Goal: Information Seeking & Learning: Find specific fact

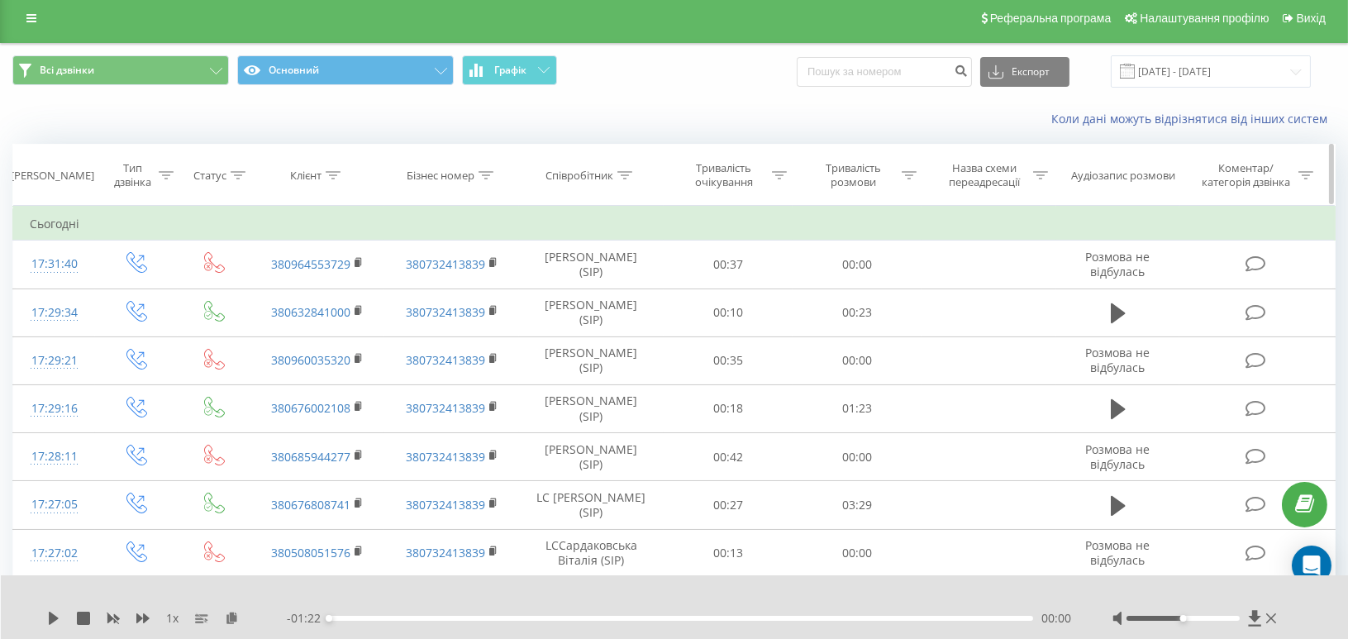
click at [332, 174] on icon at bounding box center [333, 175] width 15 height 8
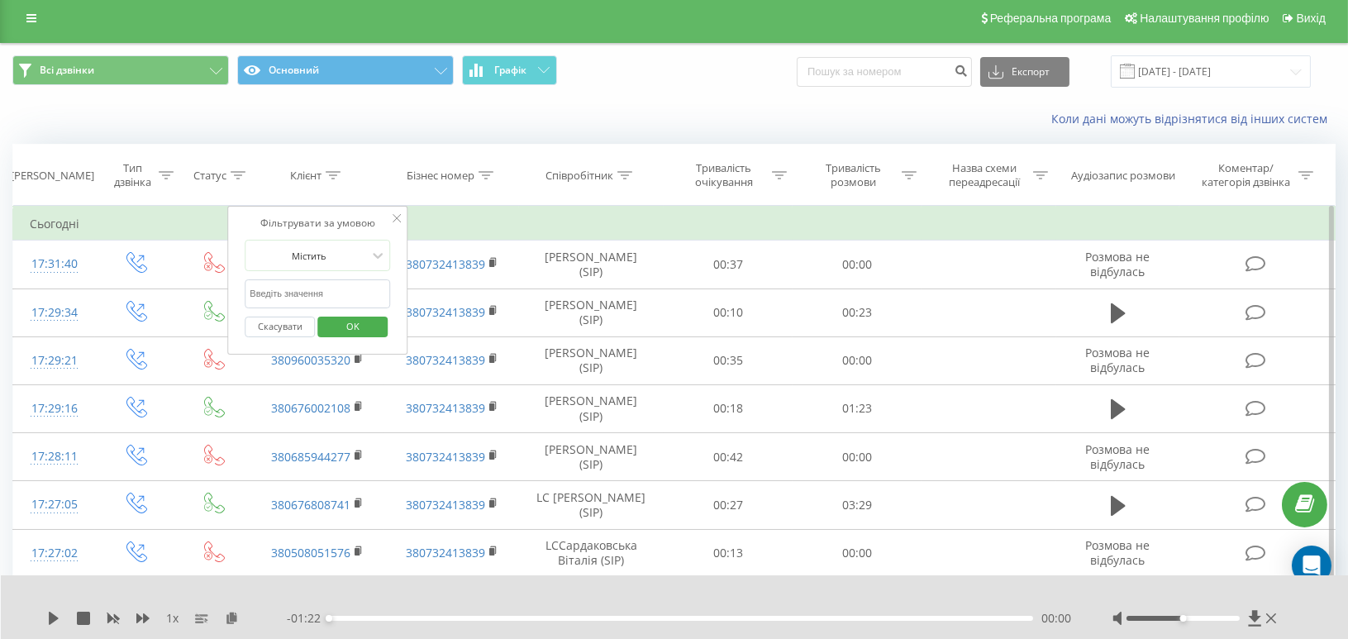
click at [263, 297] on input "text" at bounding box center [317, 293] width 145 height 29
paste input "0966183954"
type input "0966183954"
click at [334, 325] on span "OK" at bounding box center [353, 326] width 46 height 26
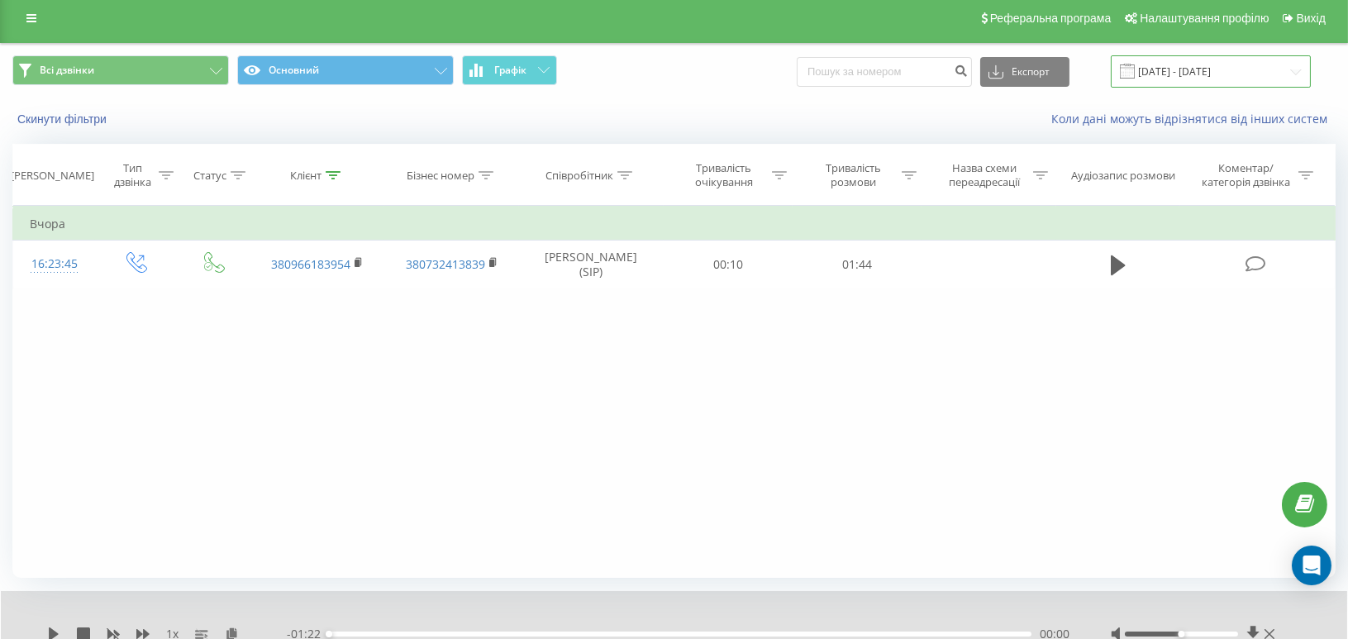
click at [1268, 62] on input "[DATE] - [DATE]" at bounding box center [1211, 71] width 200 height 32
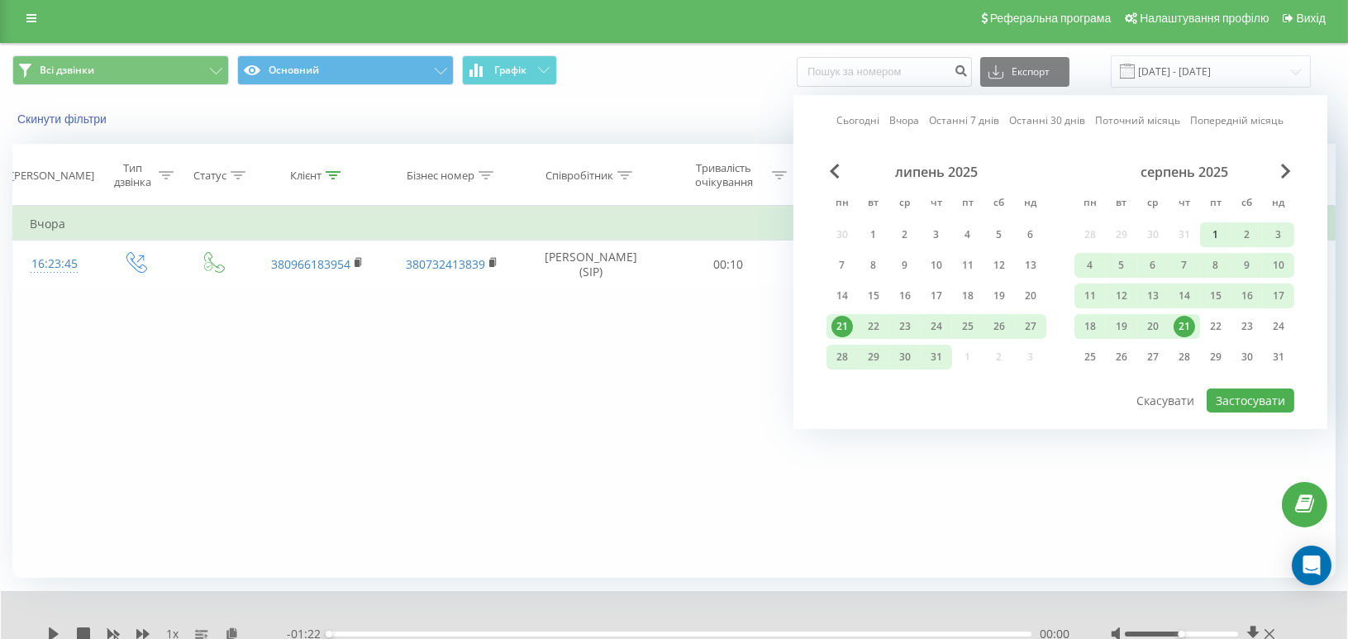
click at [1214, 229] on div "1" at bounding box center [1215, 234] width 21 height 21
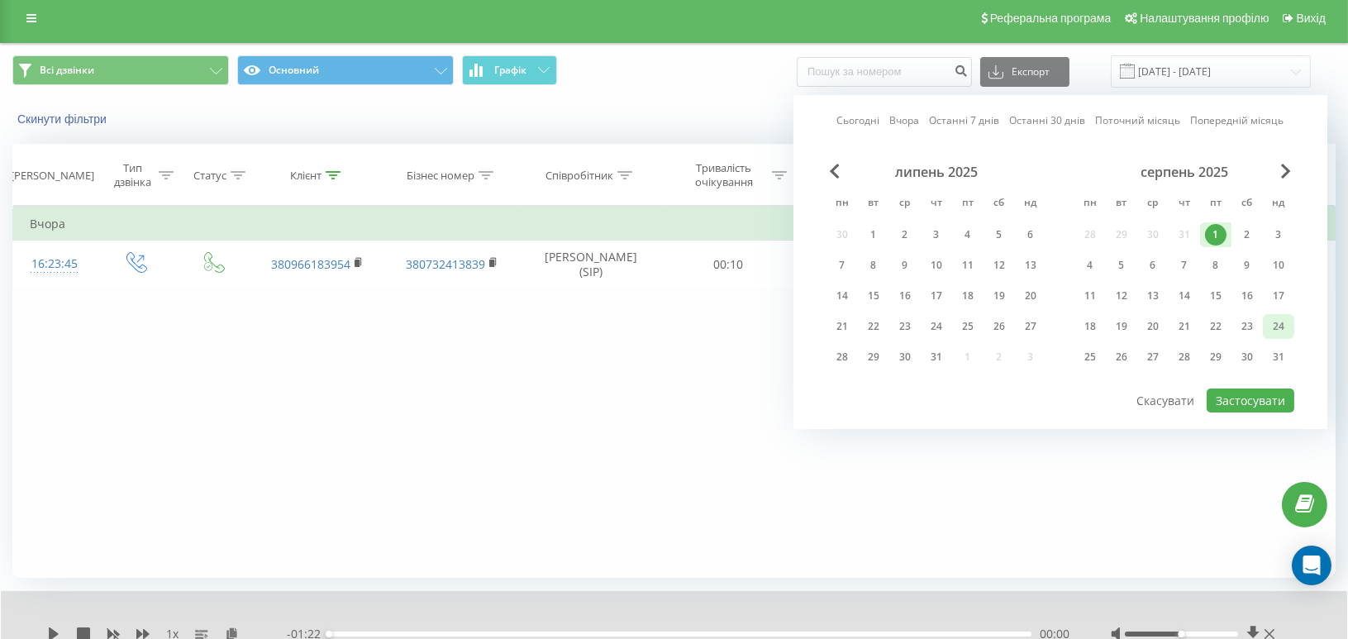
click at [1279, 321] on div "24" at bounding box center [1278, 326] width 21 height 21
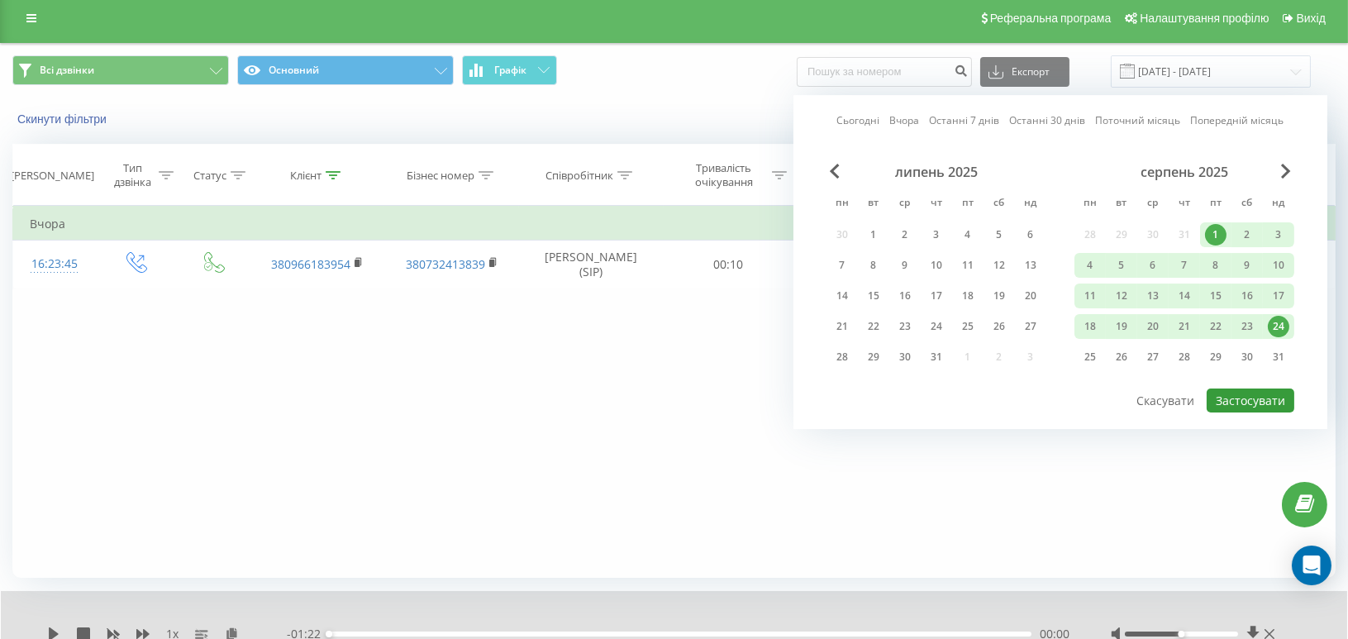
click at [1260, 391] on button "Застосувати" at bounding box center [1251, 401] width 88 height 24
type input "[DATE] - [DATE]"
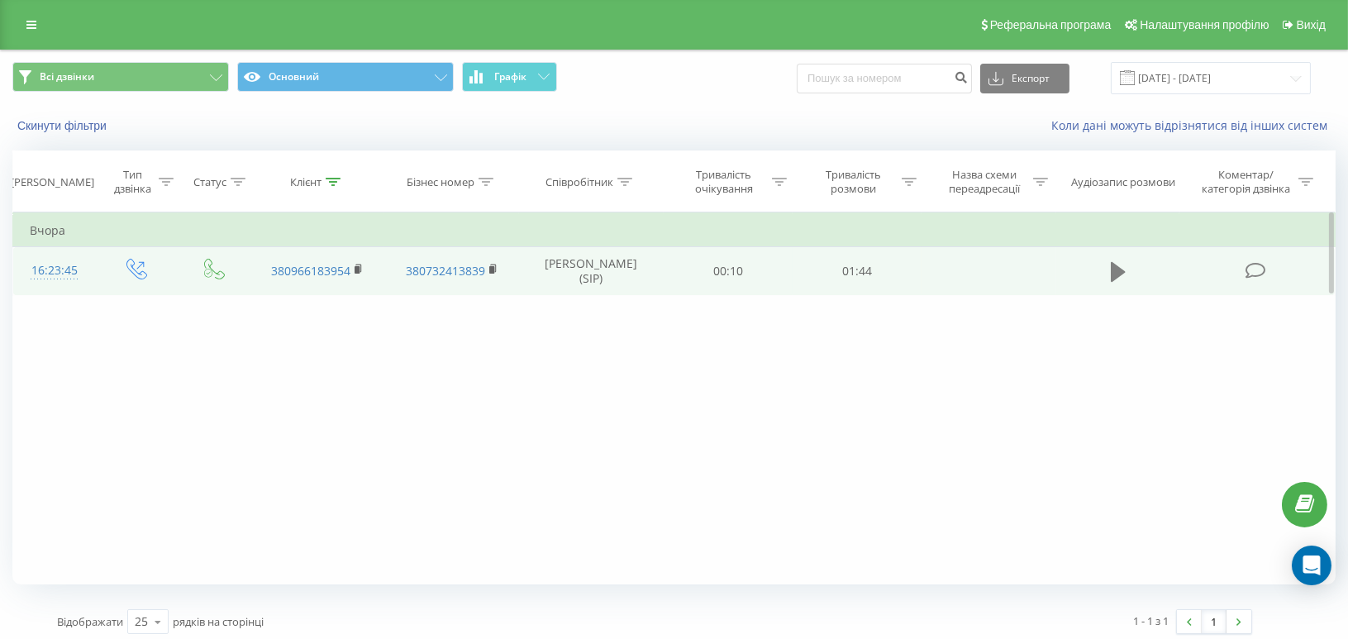
click at [1123, 272] on icon at bounding box center [1118, 272] width 15 height 20
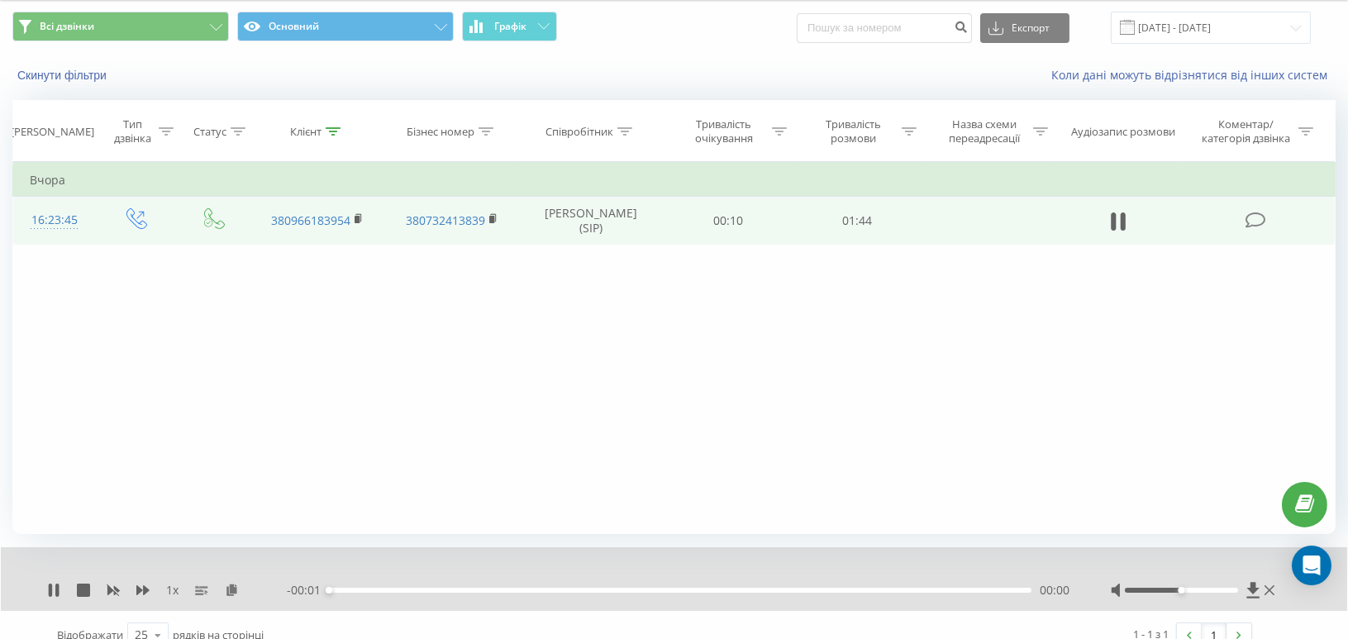
scroll to position [70, 0]
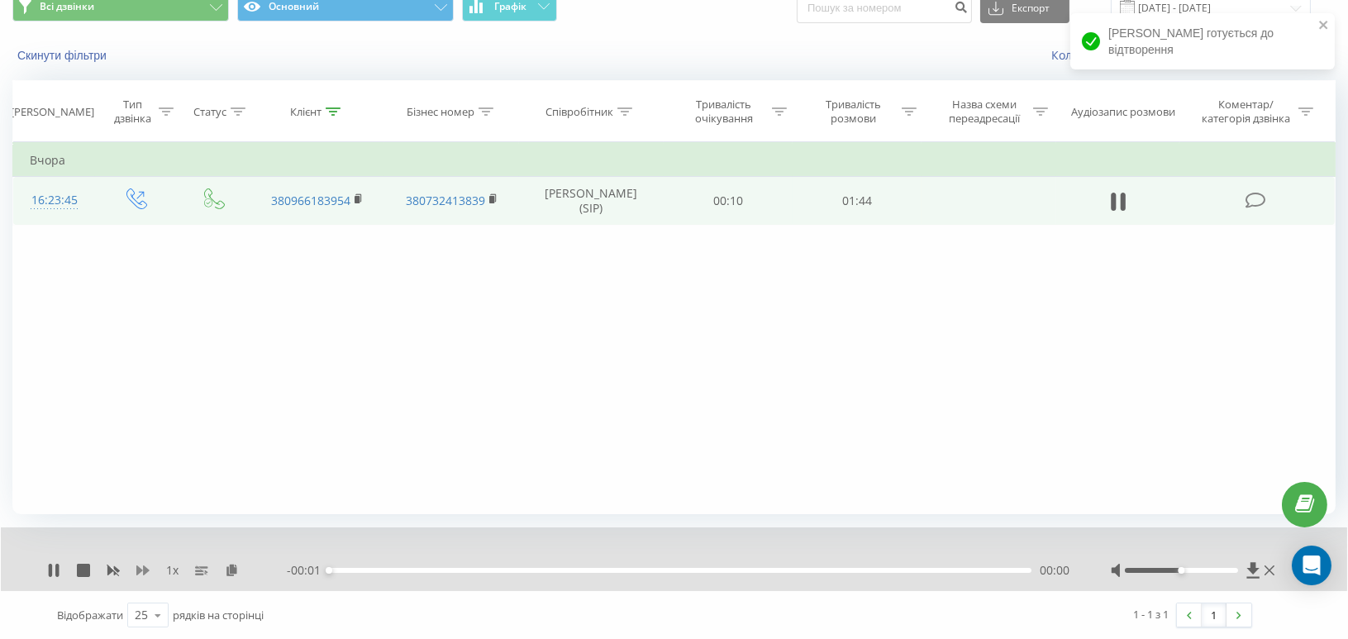
click at [141, 570] on icon at bounding box center [142, 570] width 13 height 10
click at [147, 571] on icon at bounding box center [142, 570] width 13 height 10
drag, startPoint x: 1183, startPoint y: 567, endPoint x: 1276, endPoint y: 570, distance: 93.5
click at [1276, 570] on div at bounding box center [1195, 570] width 168 height 17
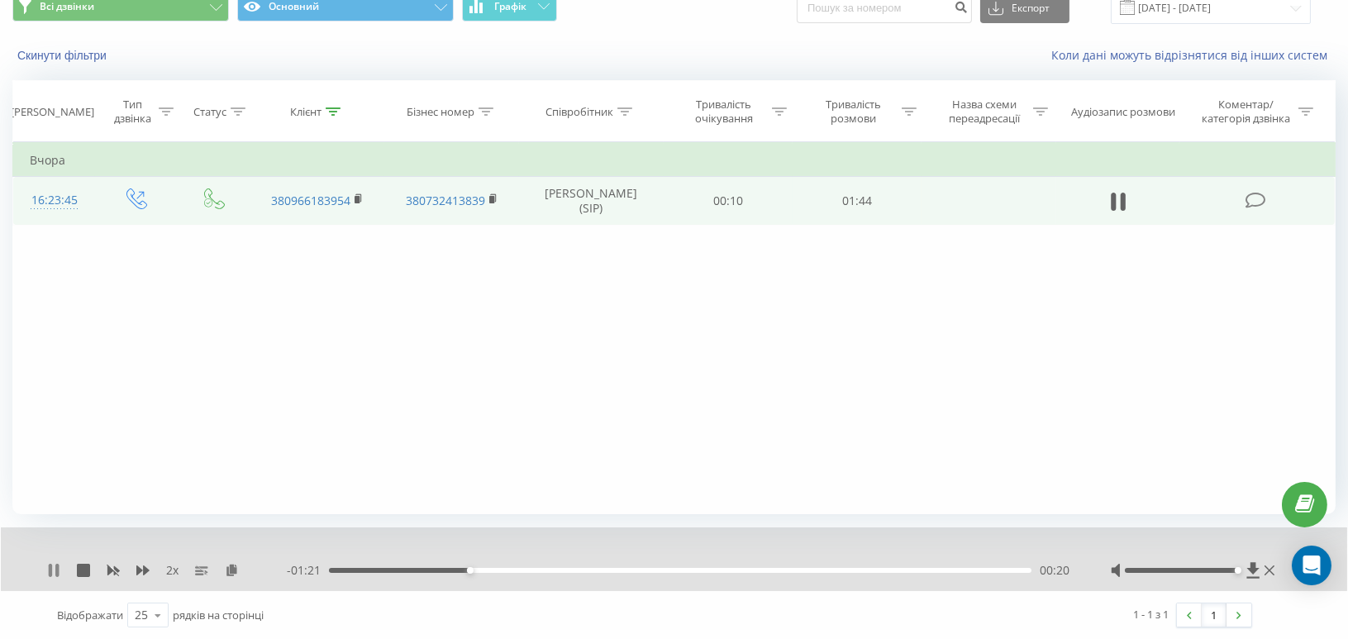
click at [51, 570] on icon at bounding box center [50, 570] width 3 height 13
click at [329, 113] on icon at bounding box center [333, 111] width 15 height 8
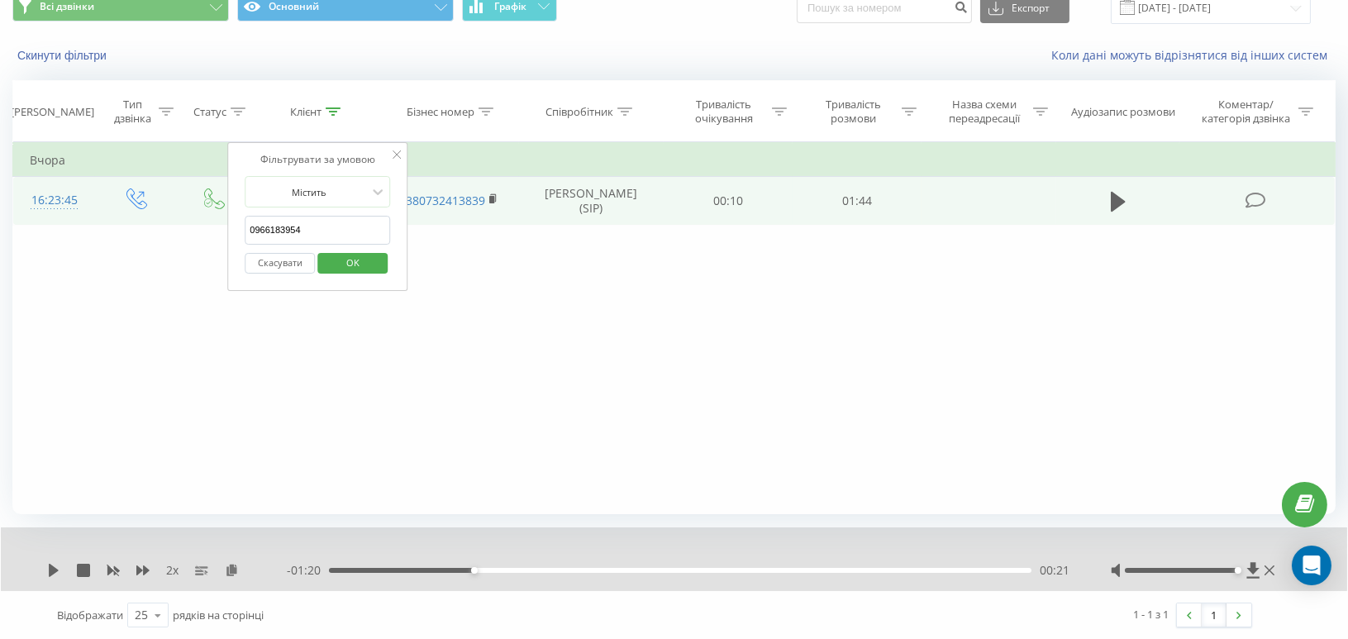
click at [276, 227] on input "0966183954" at bounding box center [317, 230] width 145 height 29
paste input "677730032"
click at [364, 271] on span "OK" at bounding box center [353, 263] width 46 height 26
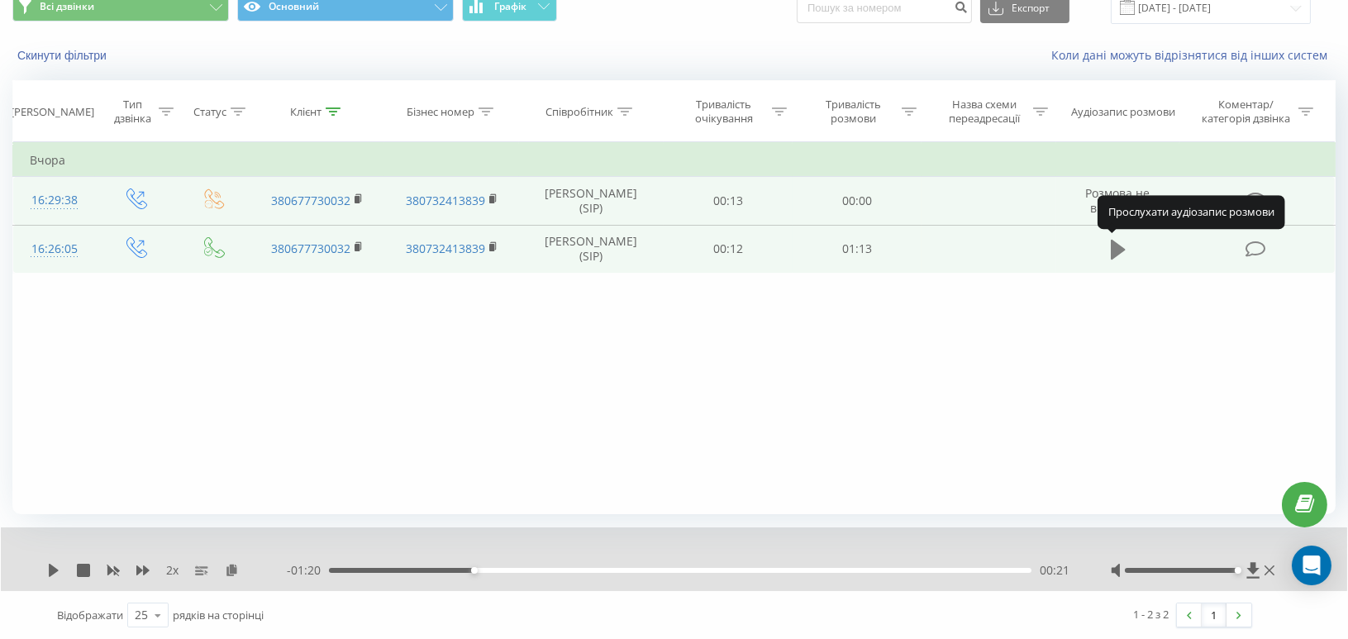
click at [1118, 247] on icon at bounding box center [1118, 250] width 15 height 20
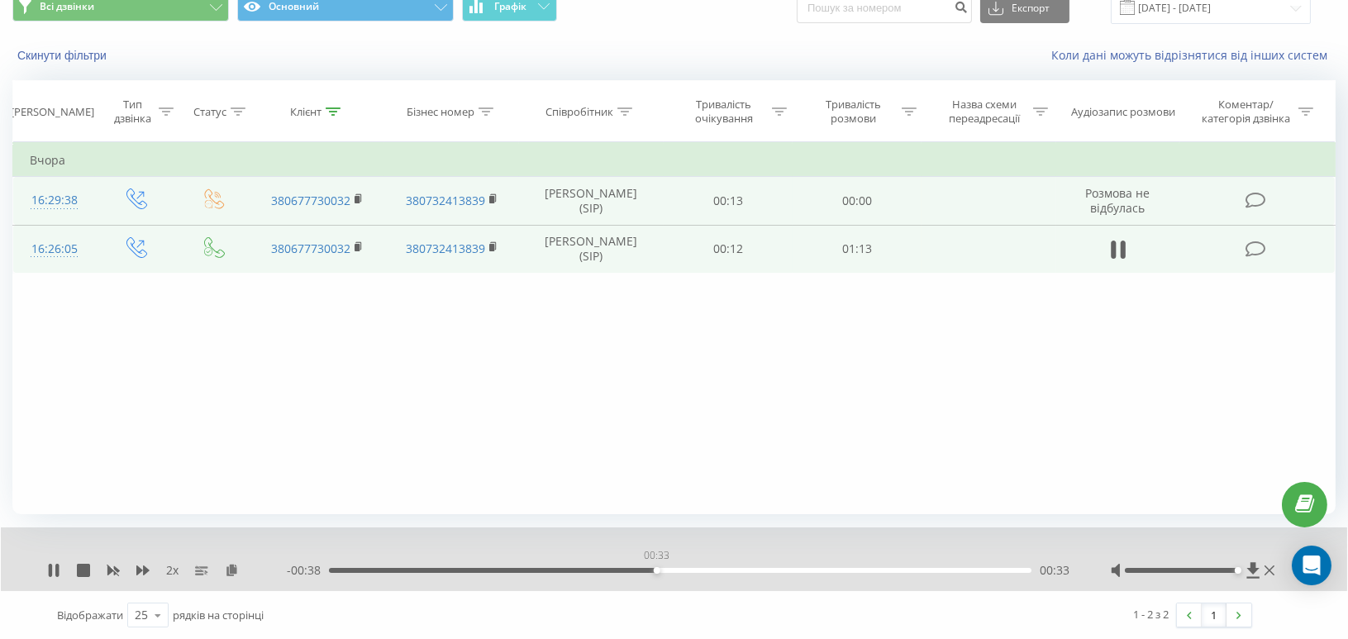
click at [656, 568] on div "00:33" at bounding box center [680, 570] width 703 height 5
click at [148, 569] on icon at bounding box center [142, 570] width 13 height 10
click at [143, 569] on icon at bounding box center [142, 570] width 13 height 10
click at [327, 113] on icon at bounding box center [333, 111] width 15 height 8
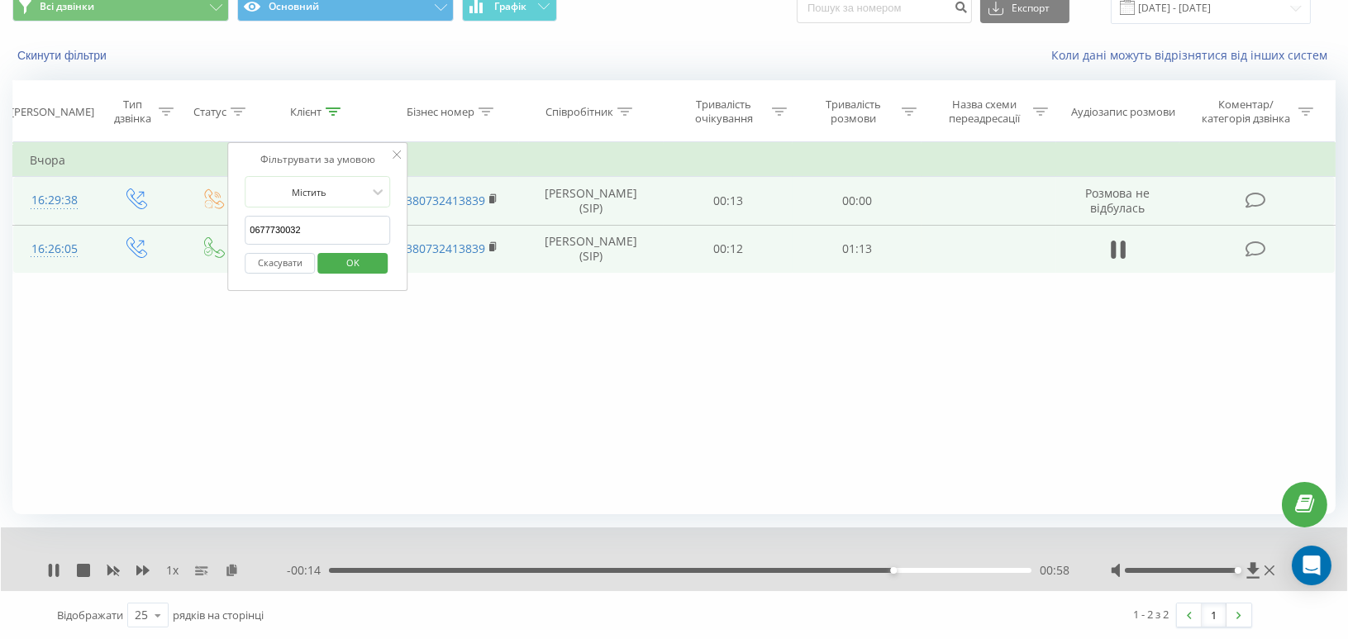
click at [274, 229] on input "0677730032" at bounding box center [317, 230] width 145 height 29
paste input "509888484"
click at [344, 260] on span "OK" at bounding box center [353, 263] width 46 height 26
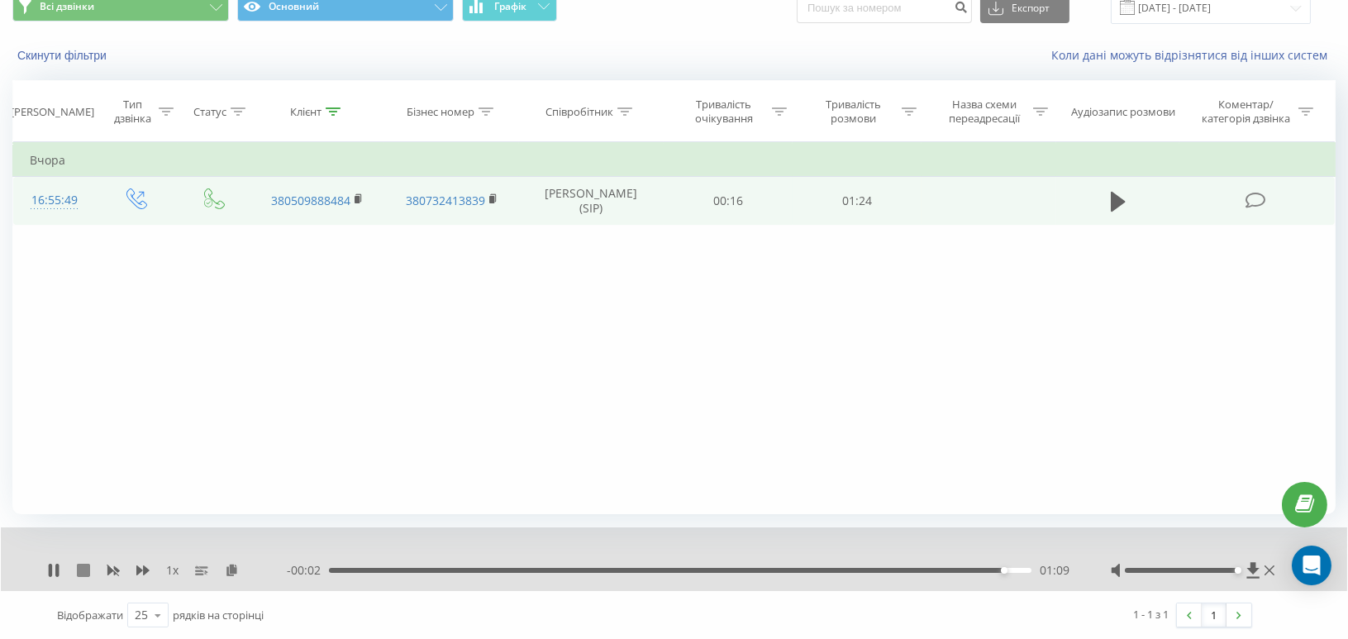
click at [83, 576] on icon at bounding box center [83, 570] width 13 height 13
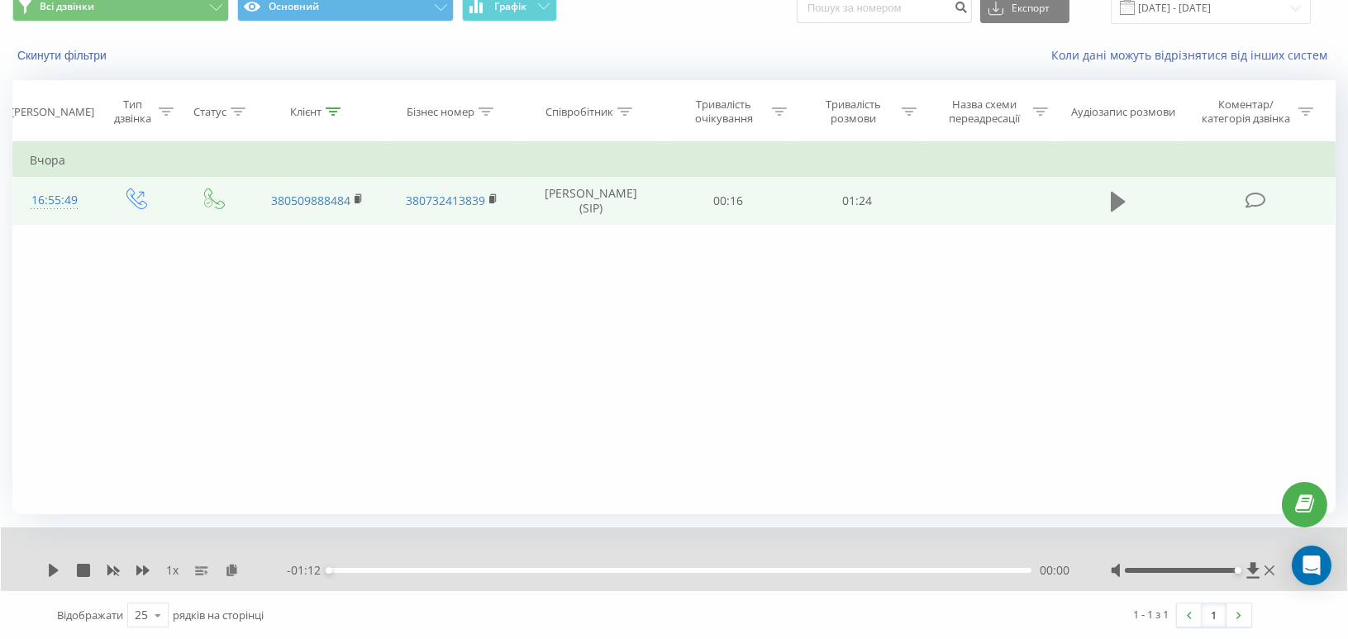
click at [1116, 199] on icon at bounding box center [1118, 202] width 15 height 20
click at [144, 570] on icon at bounding box center [142, 570] width 13 height 10
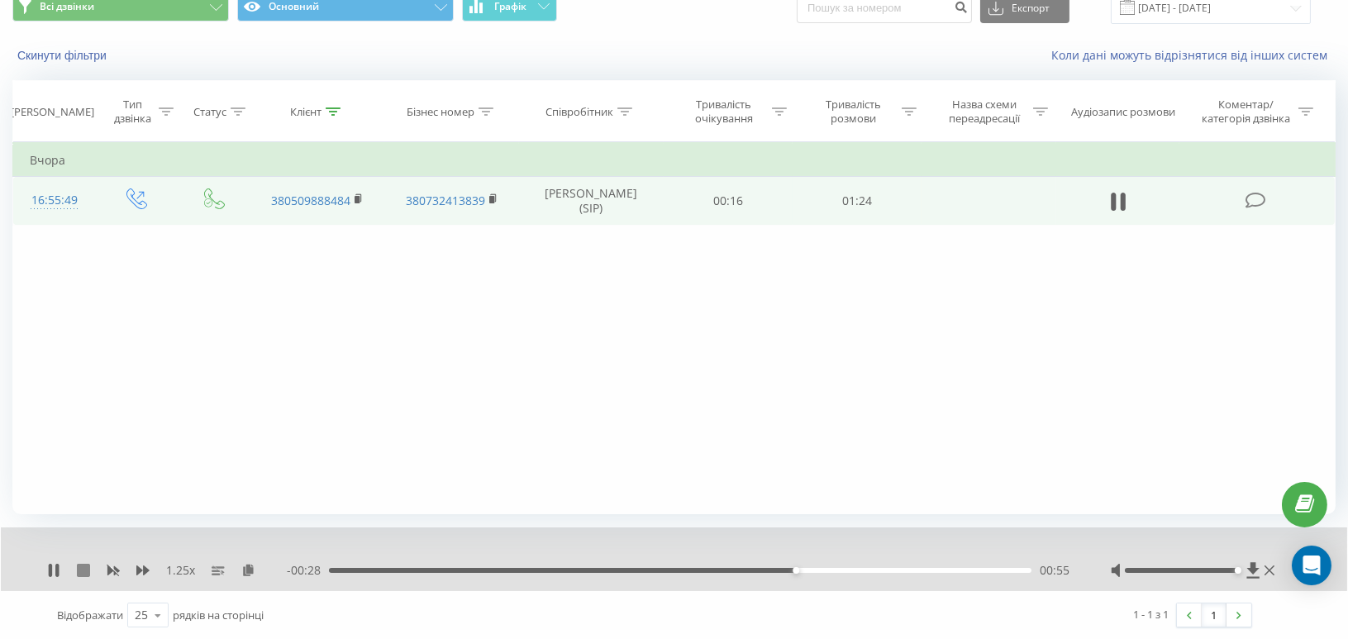
click at [83, 565] on icon at bounding box center [83, 570] width 13 height 13
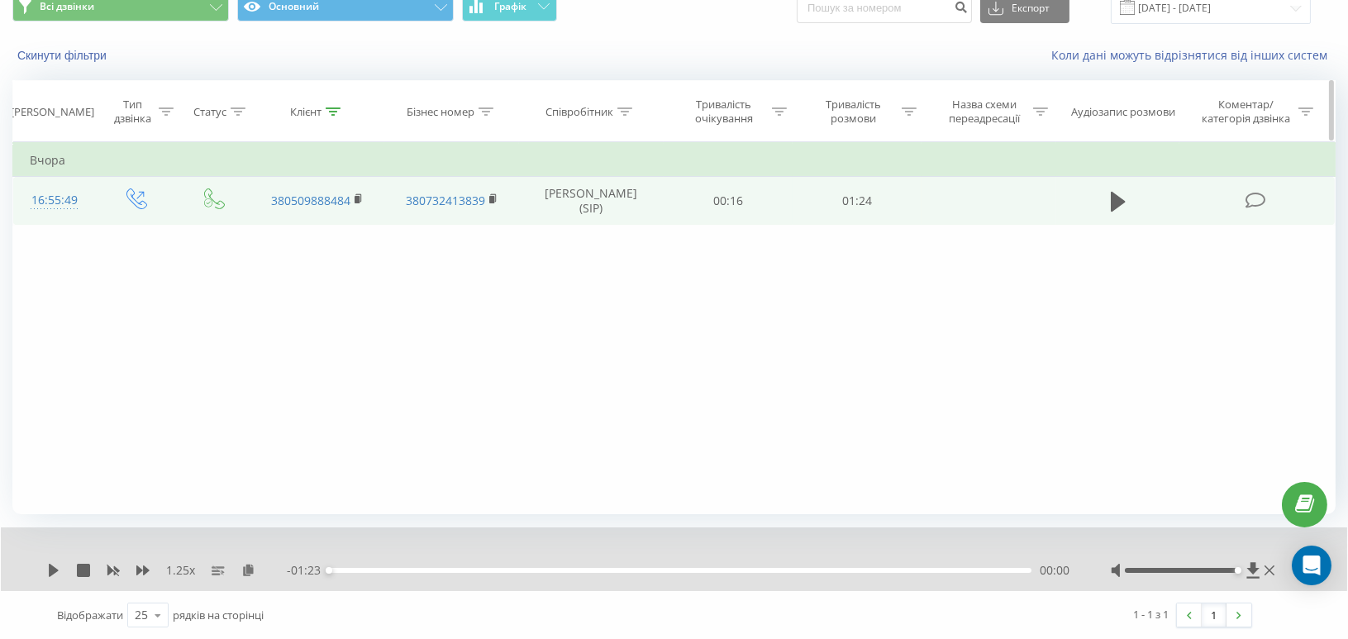
click at [339, 108] on icon at bounding box center [333, 111] width 15 height 8
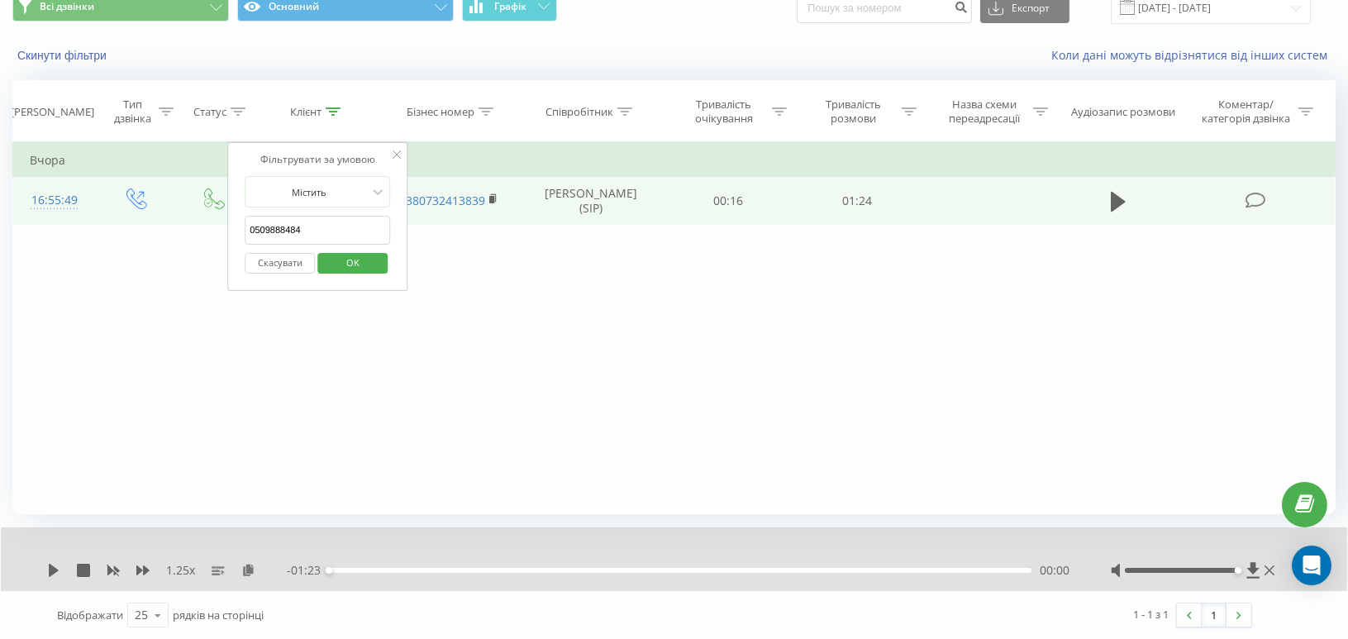
click at [287, 219] on input "0509888484" at bounding box center [317, 230] width 145 height 29
click at [287, 220] on input "0509888484" at bounding box center [317, 230] width 145 height 29
paste input "66365577"
click at [340, 263] on span "OK" at bounding box center [353, 263] width 46 height 26
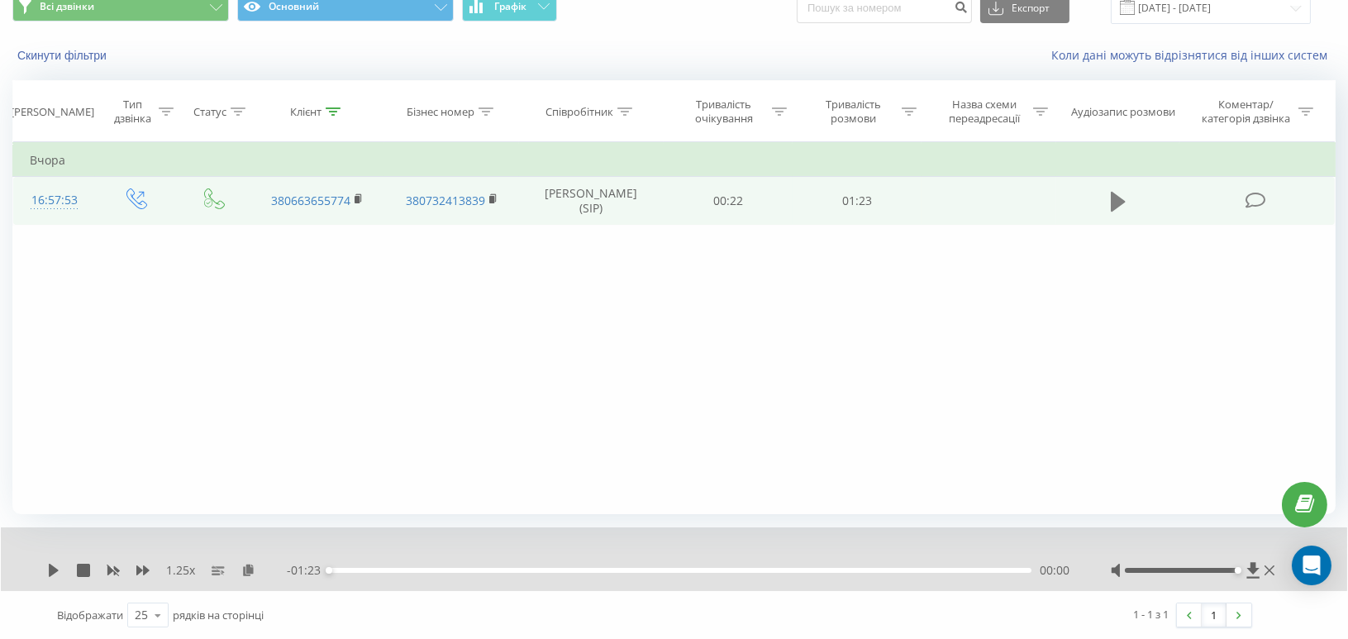
click at [1120, 198] on icon at bounding box center [1118, 202] width 15 height 20
click at [136, 575] on icon at bounding box center [142, 570] width 13 height 13
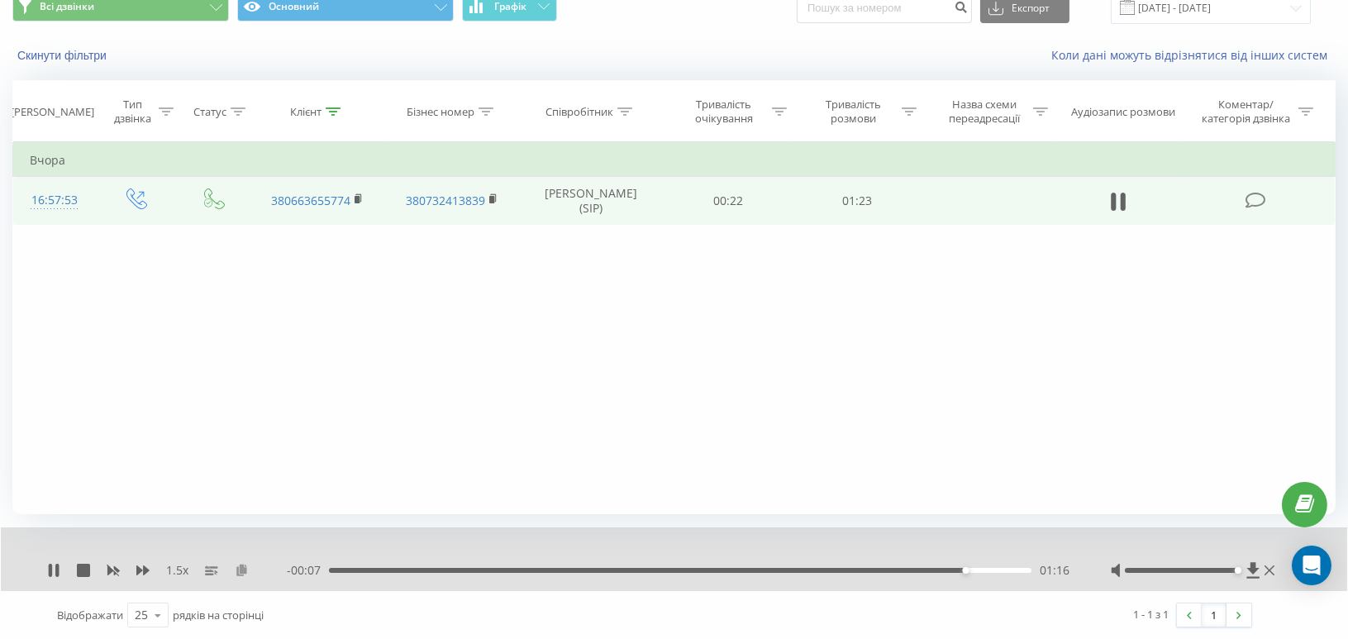
click at [242, 570] on icon at bounding box center [242, 570] width 14 height 12
click at [331, 114] on icon at bounding box center [333, 111] width 15 height 8
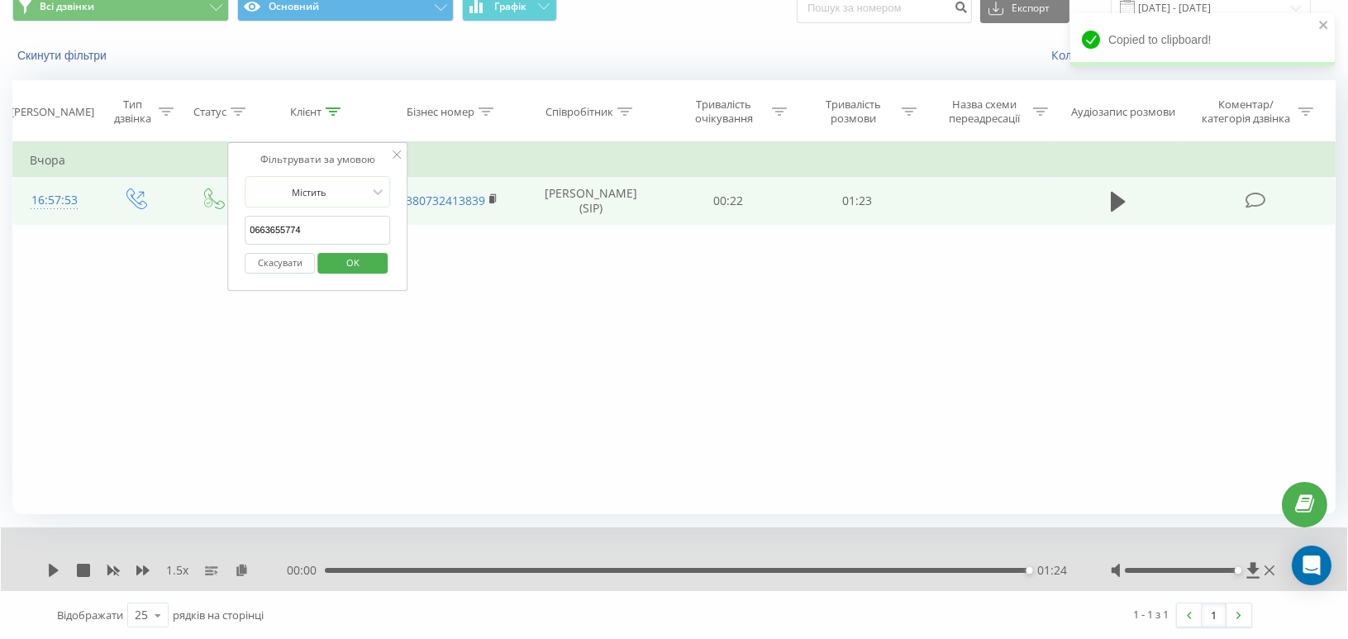
click at [284, 219] on input "0663655774" at bounding box center [317, 230] width 145 height 29
paste input "87853613"
click at [346, 253] on span "OK" at bounding box center [353, 263] width 46 height 26
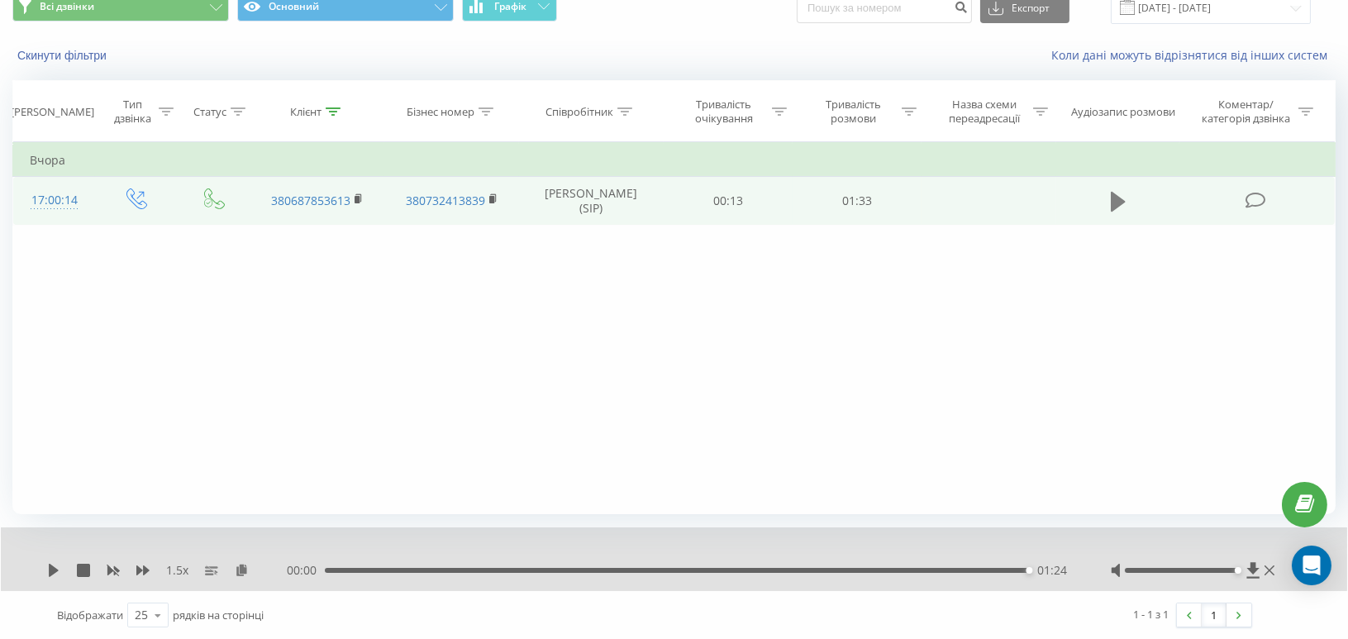
click at [1122, 198] on icon at bounding box center [1118, 202] width 15 height 20
click at [203, 498] on div "Фільтрувати за умовою Дорівнює Введіть значення Скасувати OK Фільтрувати за умо…" at bounding box center [673, 328] width 1323 height 372
click at [873, 570] on div "01:27" at bounding box center [680, 570] width 703 height 5
click at [837, 570] on div "01:11" at bounding box center [680, 570] width 703 height 5
click at [772, 568] on div "01:07" at bounding box center [680, 570] width 703 height 5
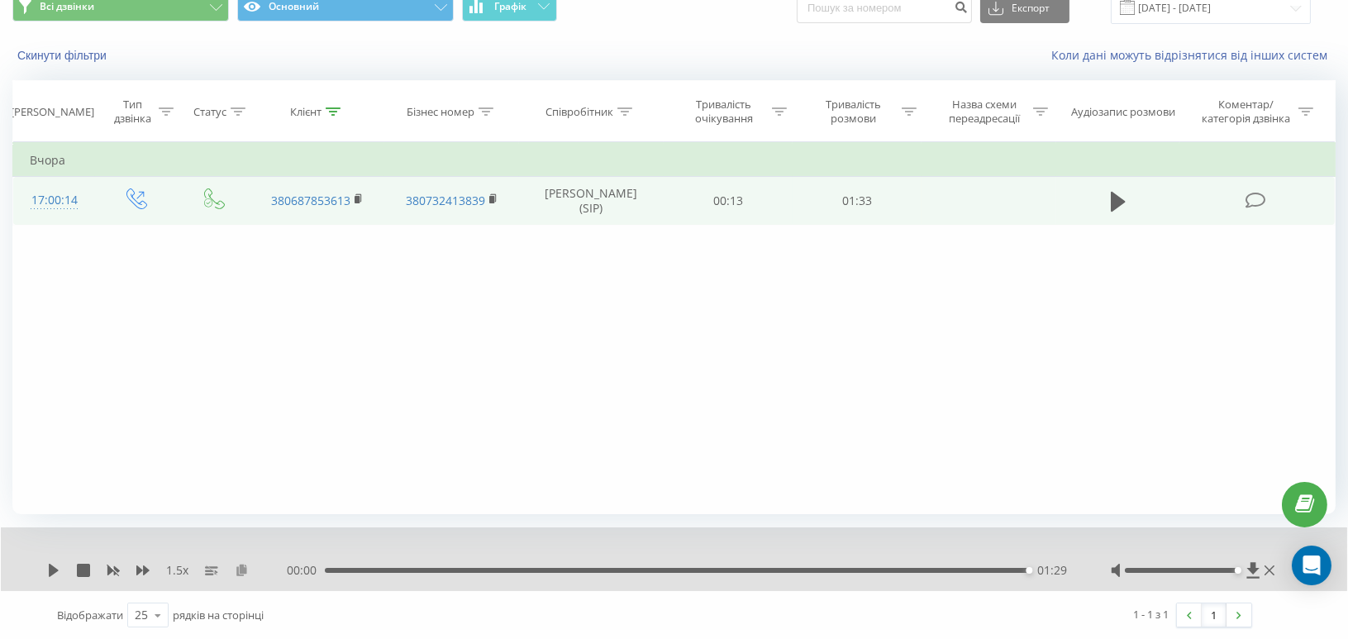
click at [244, 575] on icon at bounding box center [242, 570] width 14 height 12
click at [333, 114] on icon at bounding box center [333, 111] width 15 height 8
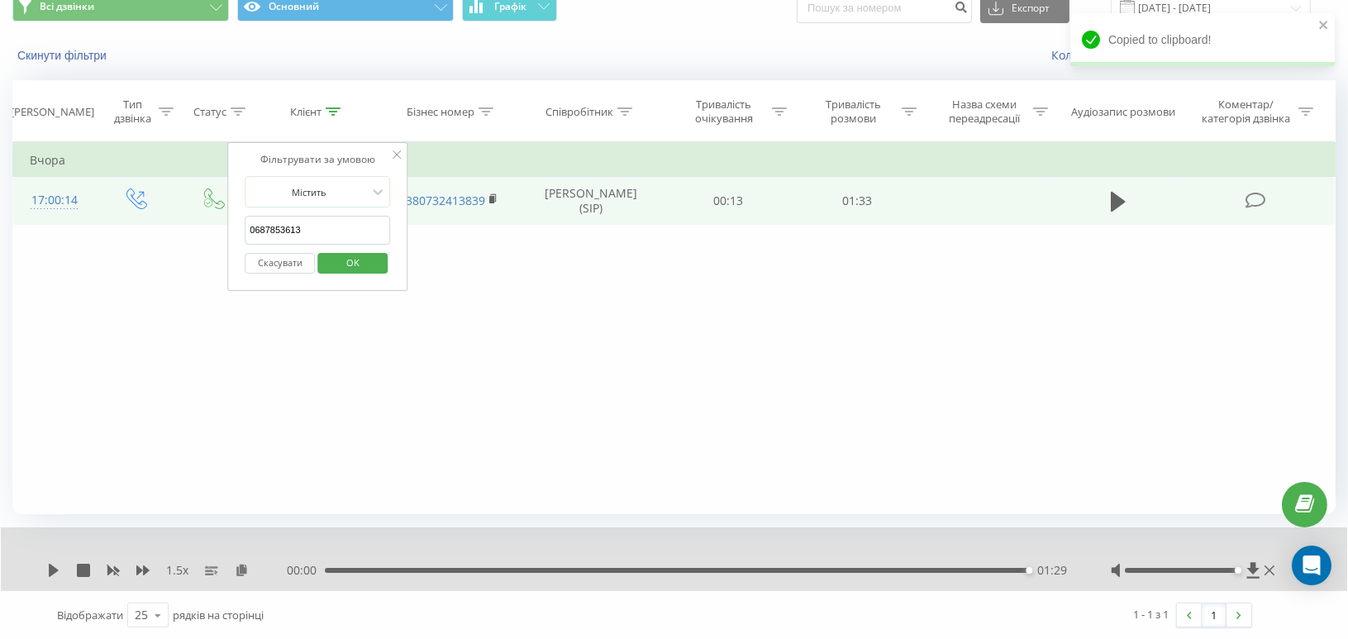
click at [289, 233] on input "0687853613" at bounding box center [317, 230] width 145 height 29
paste input "64087271"
click at [343, 267] on span "OK" at bounding box center [353, 263] width 46 height 26
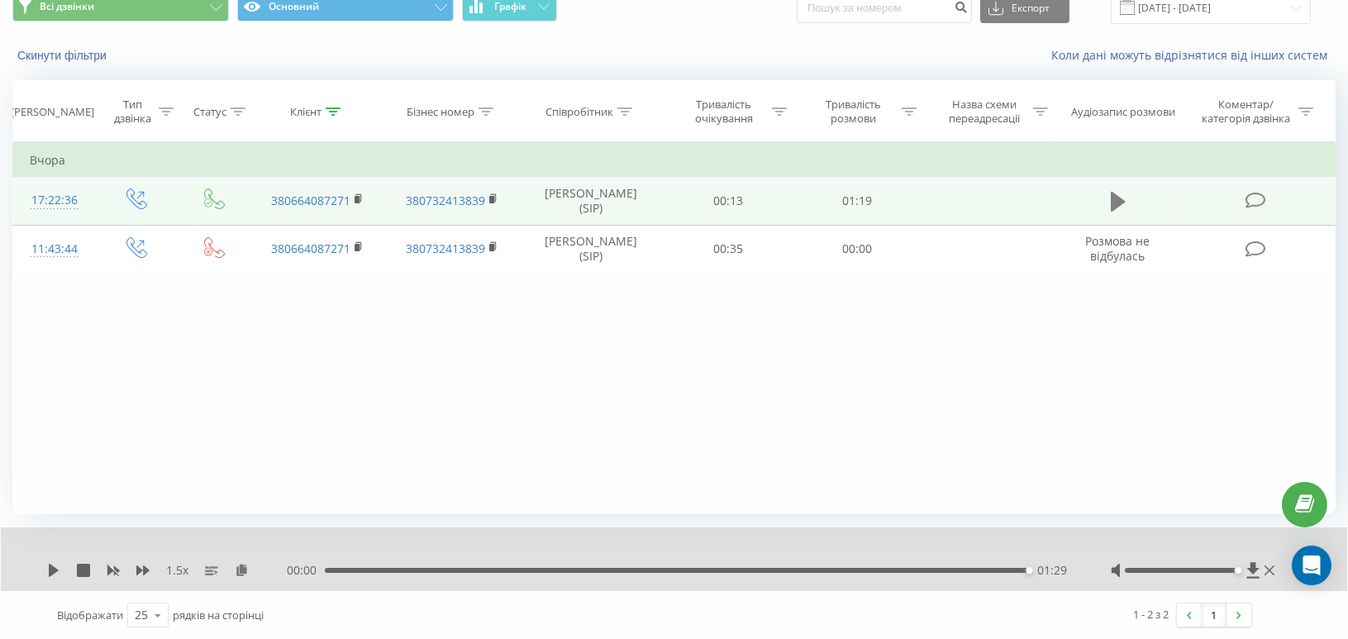
click at [1127, 198] on button at bounding box center [1118, 201] width 25 height 25
click at [680, 573] on div "- 00:27 00:51 00:51" at bounding box center [678, 570] width 783 height 17
click at [711, 570] on div "00:43" at bounding box center [680, 570] width 703 height 5
click at [693, 570] on div "00:44" at bounding box center [680, 570] width 703 height 5
click at [667, 565] on div "- 00:37 00:42 00:42" at bounding box center [678, 570] width 783 height 17
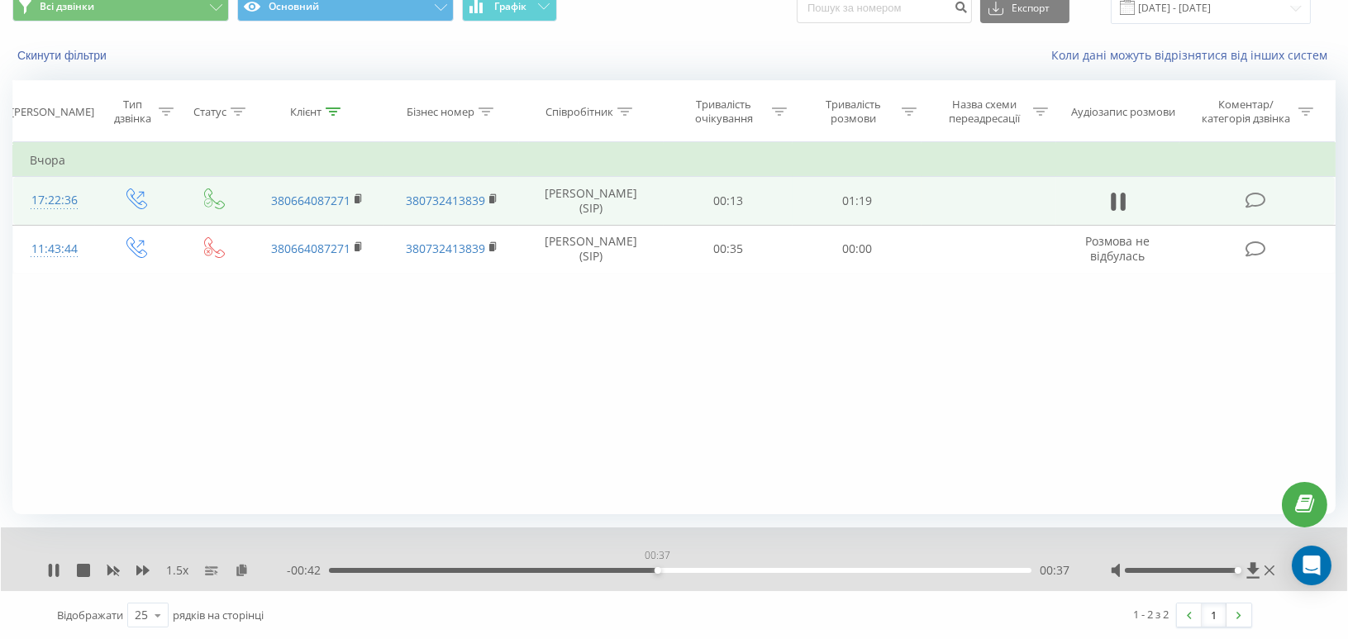
click at [657, 570] on div "00:37" at bounding box center [680, 570] width 703 height 5
click at [241, 569] on icon at bounding box center [242, 570] width 14 height 12
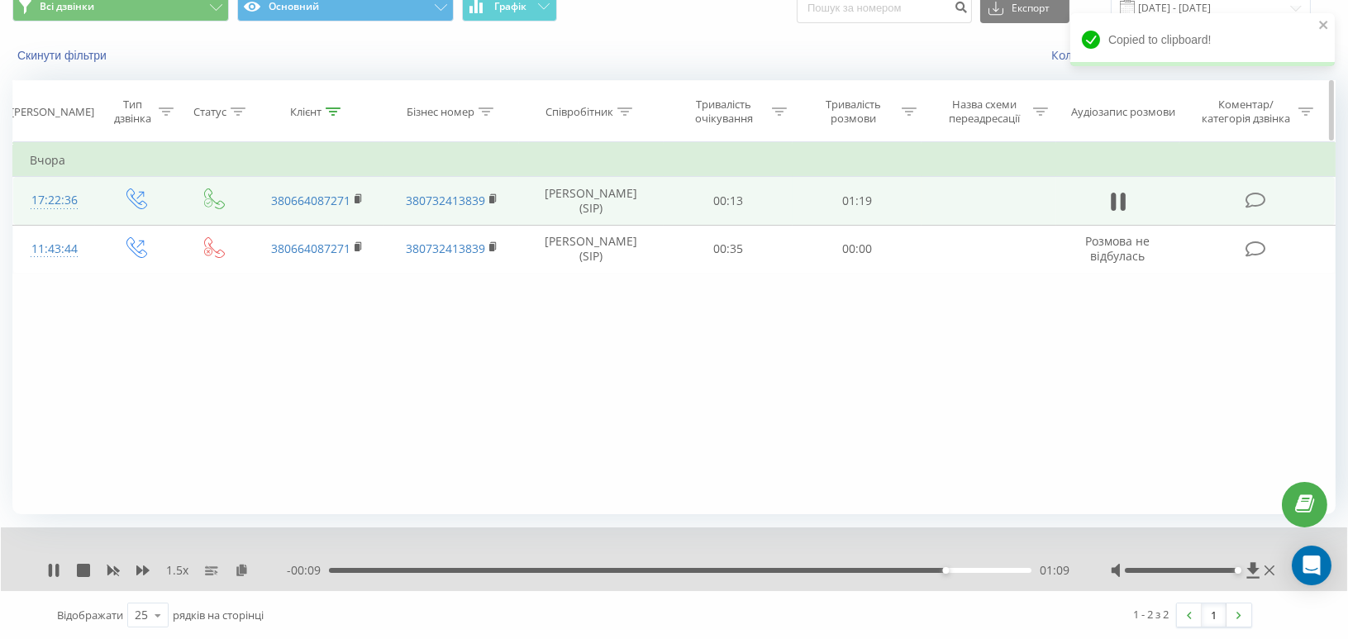
click at [337, 108] on icon at bounding box center [333, 111] width 15 height 8
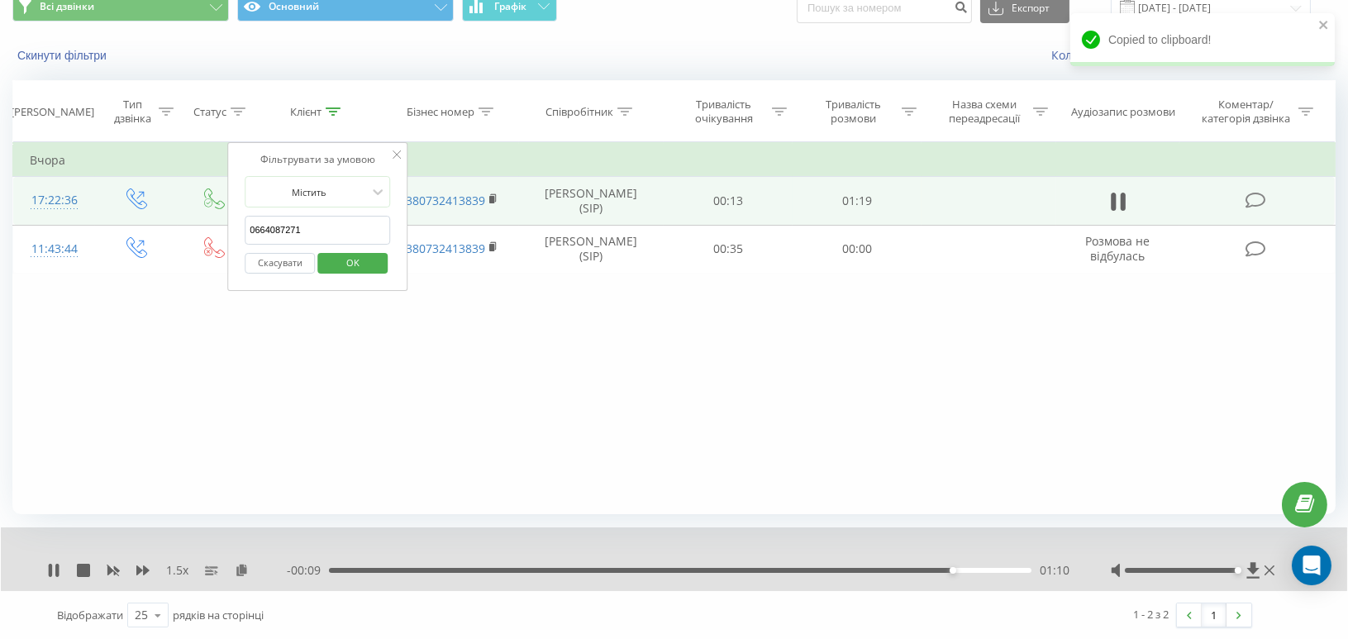
click at [277, 236] on input "0664087271" at bounding box center [317, 230] width 145 height 29
paste input "76002108"
click at [365, 266] on span "OK" at bounding box center [353, 263] width 46 height 26
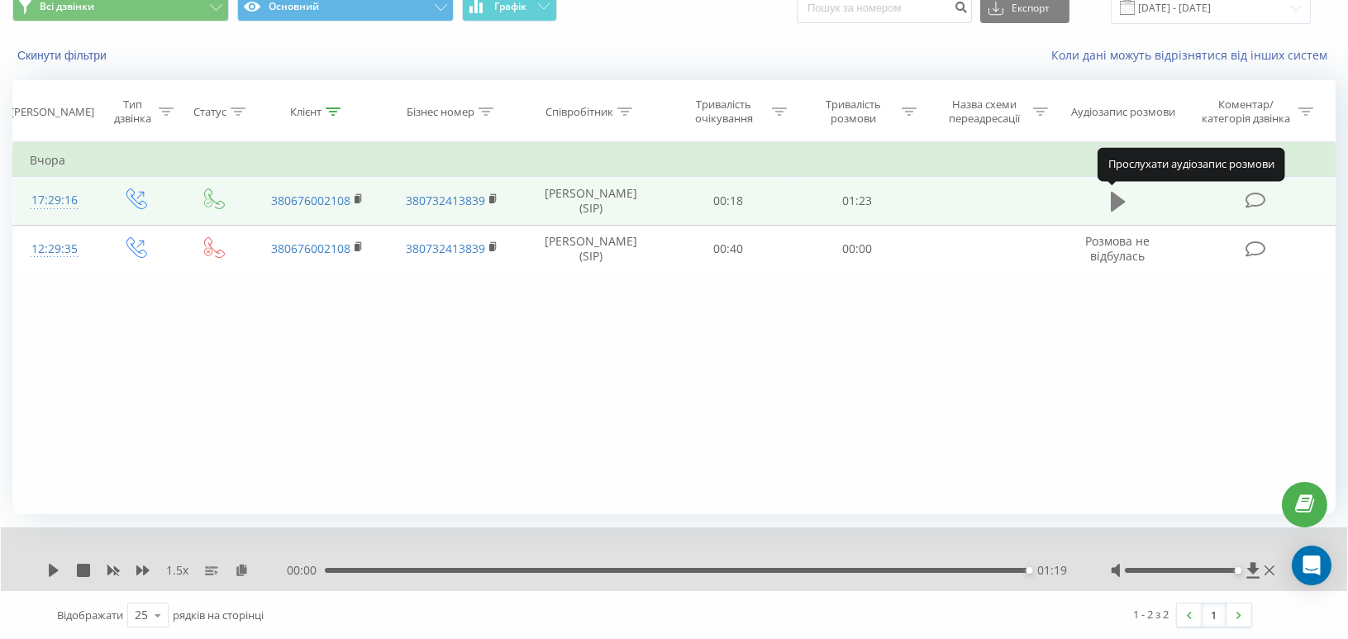
click at [1120, 199] on icon at bounding box center [1118, 202] width 15 height 20
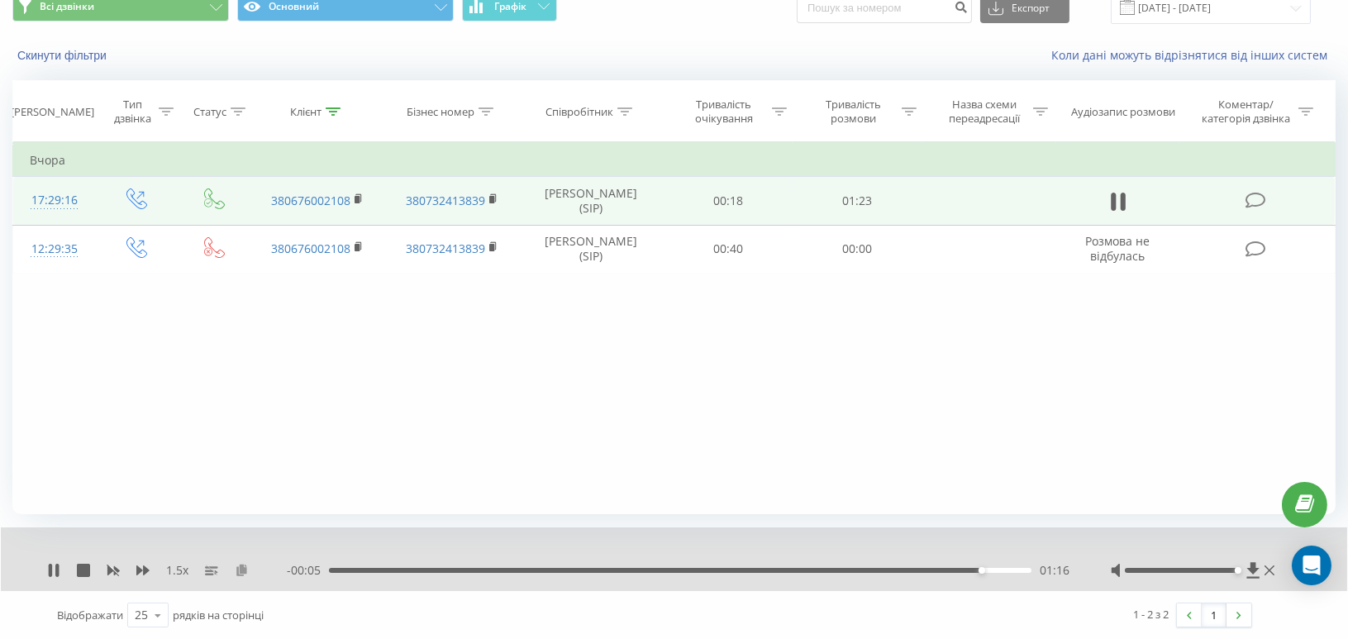
click at [240, 572] on icon at bounding box center [242, 570] width 14 height 12
click at [323, 102] on th "Клієнт" at bounding box center [317, 111] width 135 height 61
click at [332, 107] on icon at bounding box center [333, 111] width 15 height 8
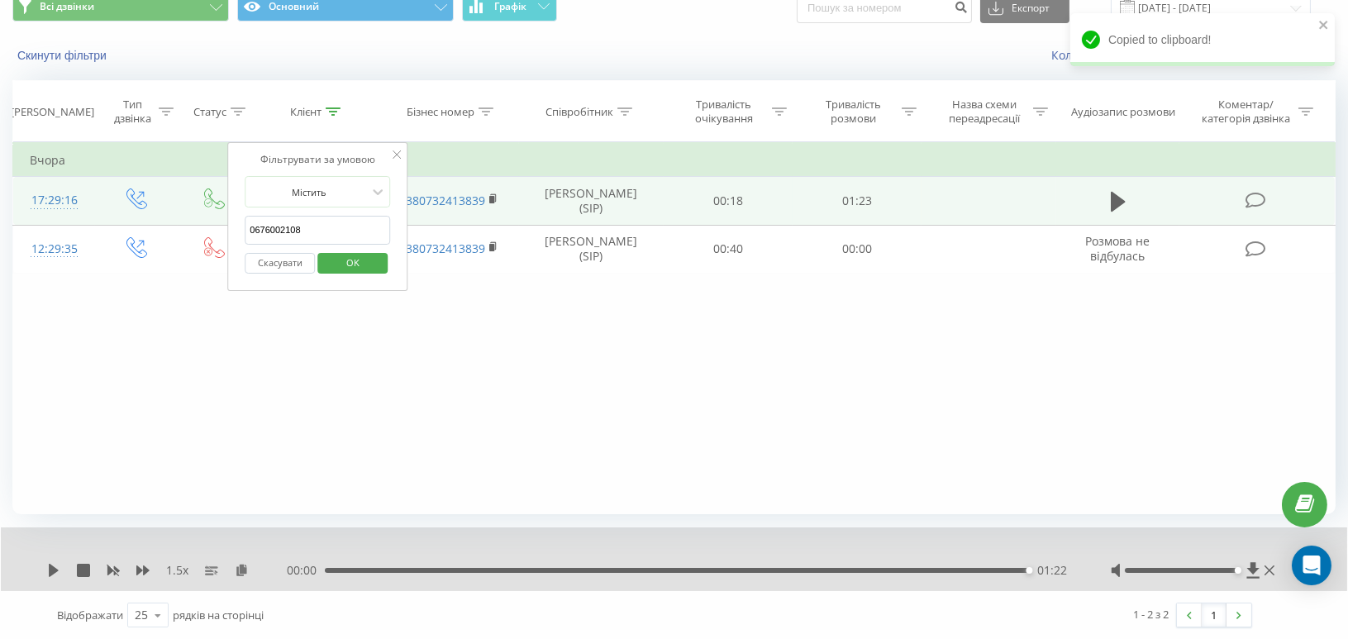
click at [296, 227] on input "0676002108" at bounding box center [317, 230] width 145 height 29
paste input "506879033"
click at [349, 260] on span "OK" at bounding box center [353, 263] width 46 height 26
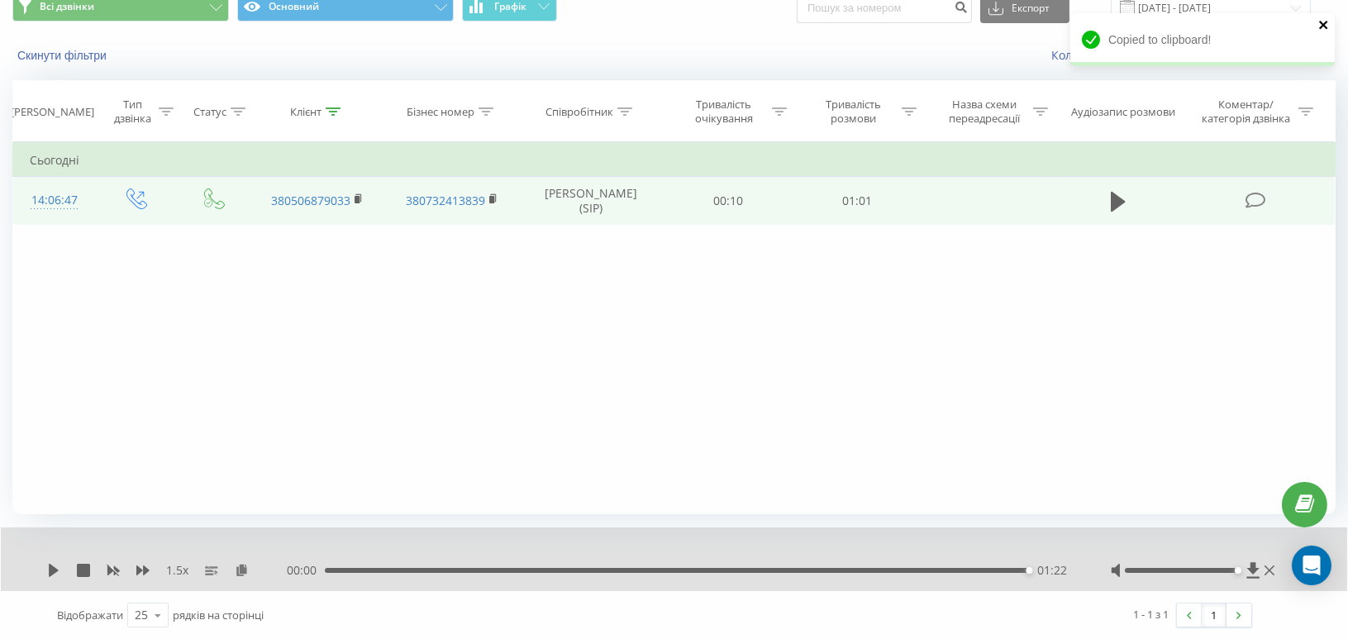
click at [1326, 23] on icon "close" at bounding box center [1323, 25] width 8 height 8
click at [1120, 199] on icon at bounding box center [1118, 202] width 15 height 20
click at [241, 571] on icon at bounding box center [242, 570] width 14 height 12
click at [327, 114] on icon at bounding box center [333, 111] width 15 height 8
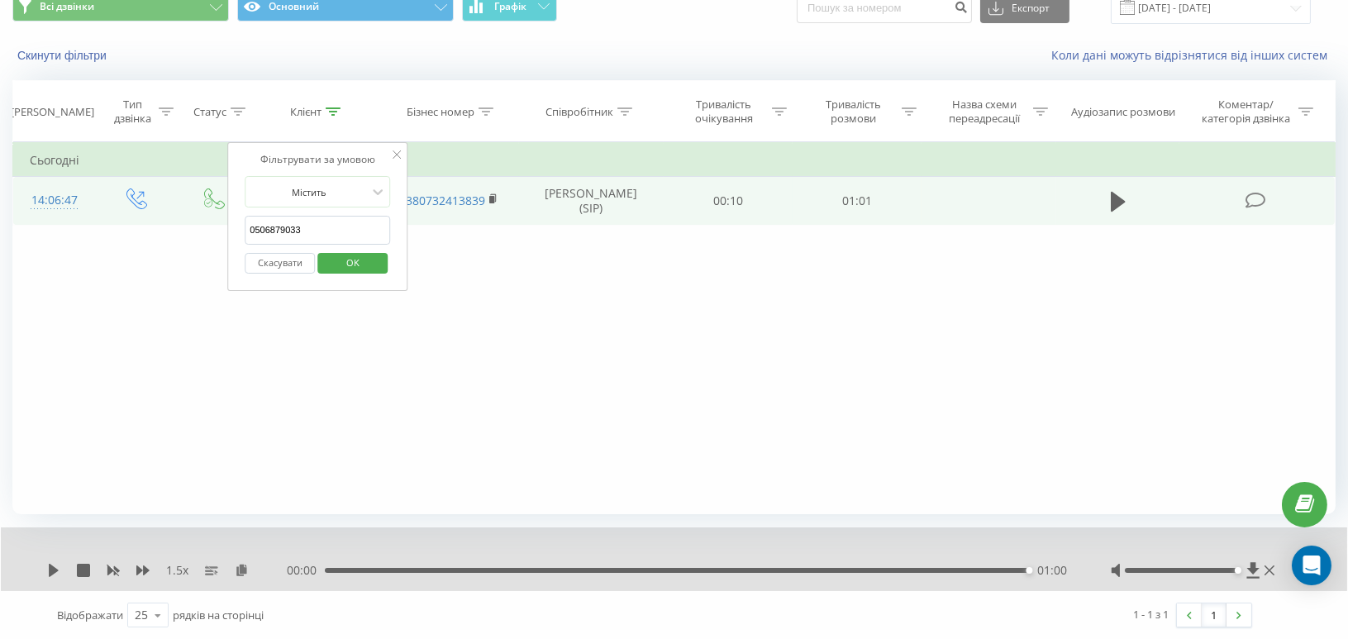
click at [289, 237] on input "0506879033" at bounding box center [317, 230] width 145 height 29
paste input "982412420"
click at [353, 259] on span "OK" at bounding box center [353, 263] width 46 height 26
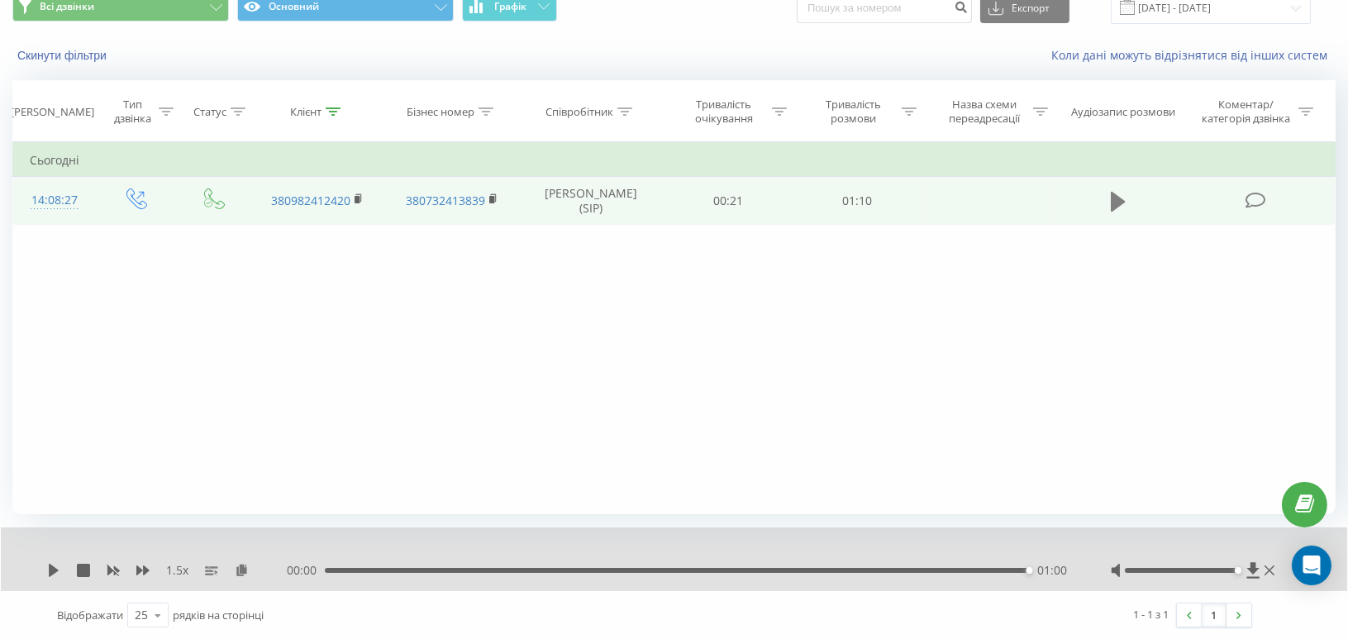
click at [1127, 203] on button at bounding box center [1118, 201] width 25 height 25
click at [336, 107] on icon at bounding box center [333, 111] width 15 height 8
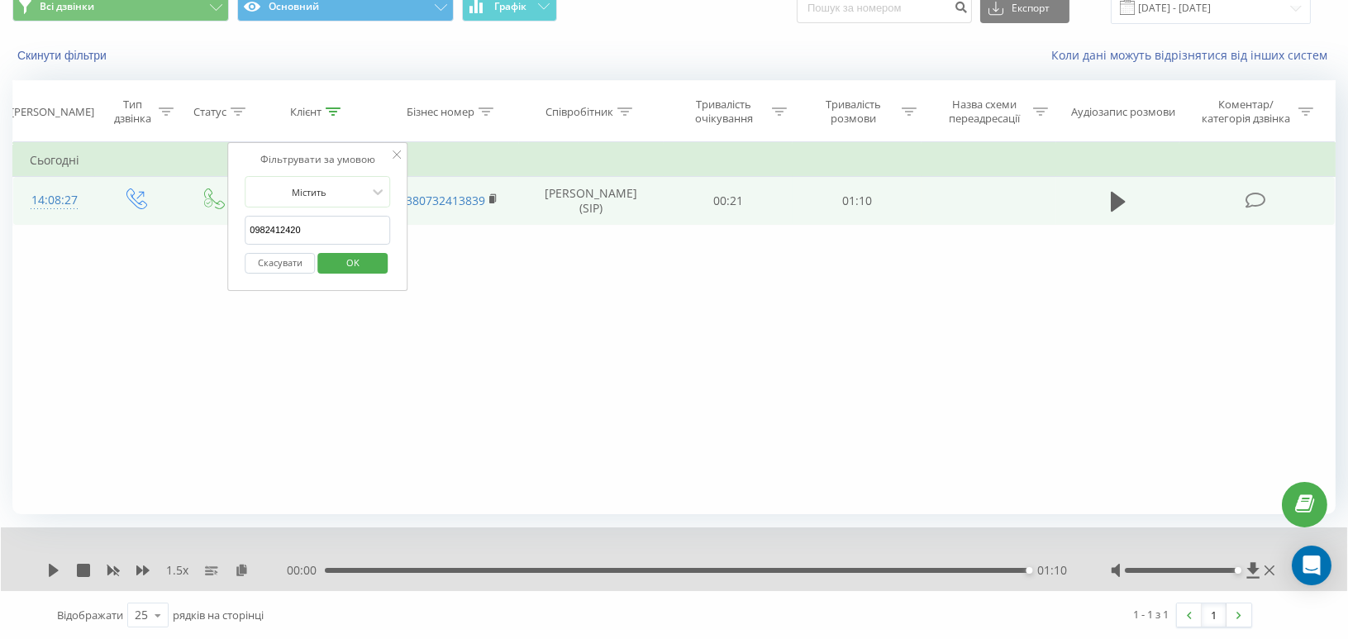
click at [278, 227] on input "0982412420" at bounding box center [317, 230] width 145 height 29
paste input "380504107118"
click at [346, 265] on span "OK" at bounding box center [353, 263] width 46 height 26
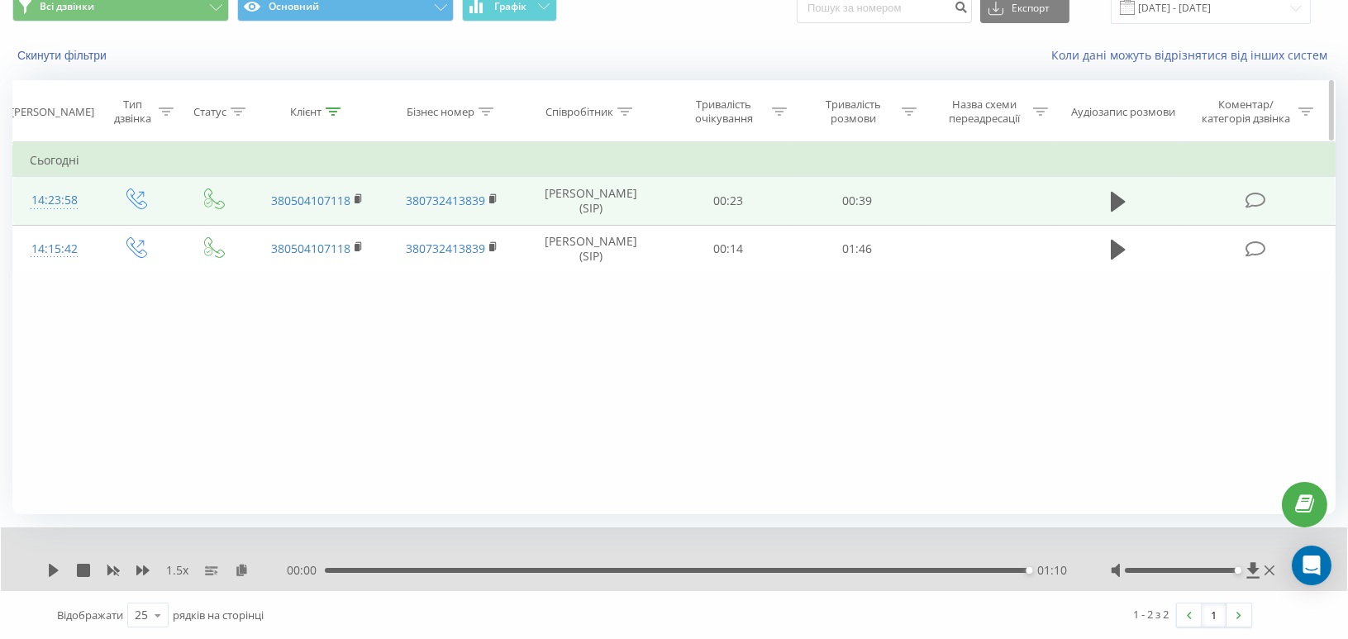
click at [336, 109] on icon at bounding box center [333, 111] width 15 height 8
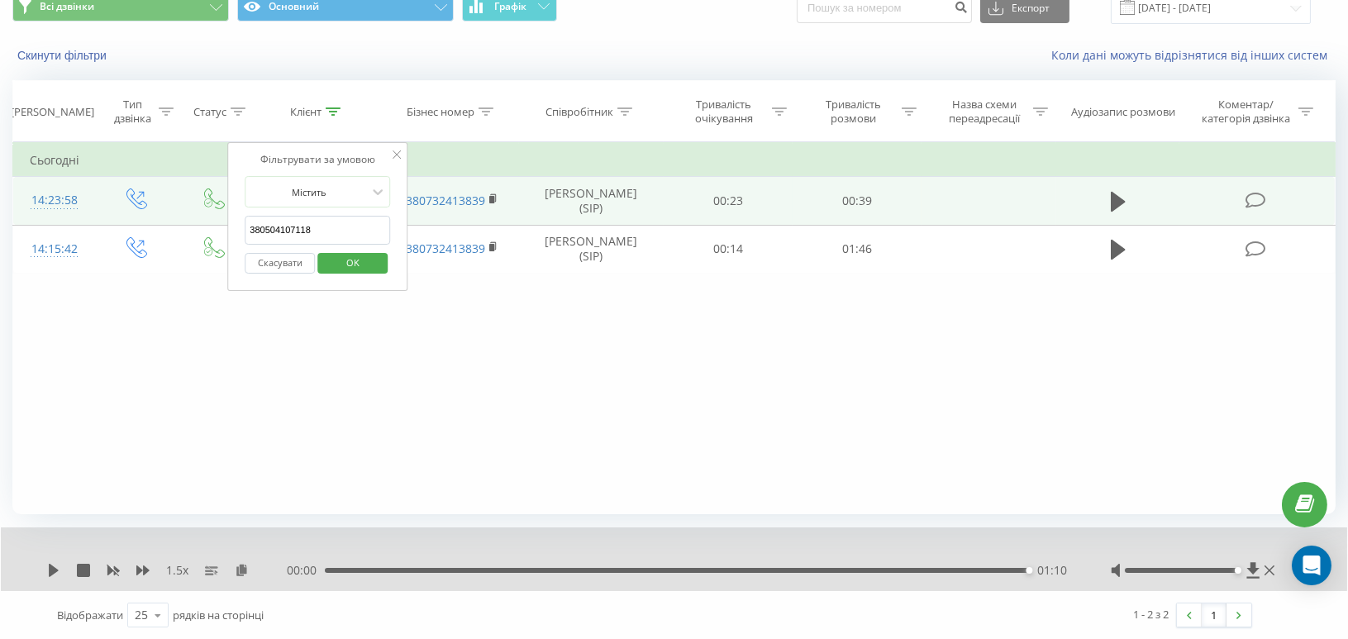
click at [282, 225] on input "380504107118" at bounding box center [317, 230] width 145 height 29
drag, startPoint x: 282, startPoint y: 225, endPoint x: 308, endPoint y: 232, distance: 26.7
click at [283, 225] on input "380504107118" at bounding box center [317, 230] width 145 height 29
paste input "0669953431"
type input "0669953431"
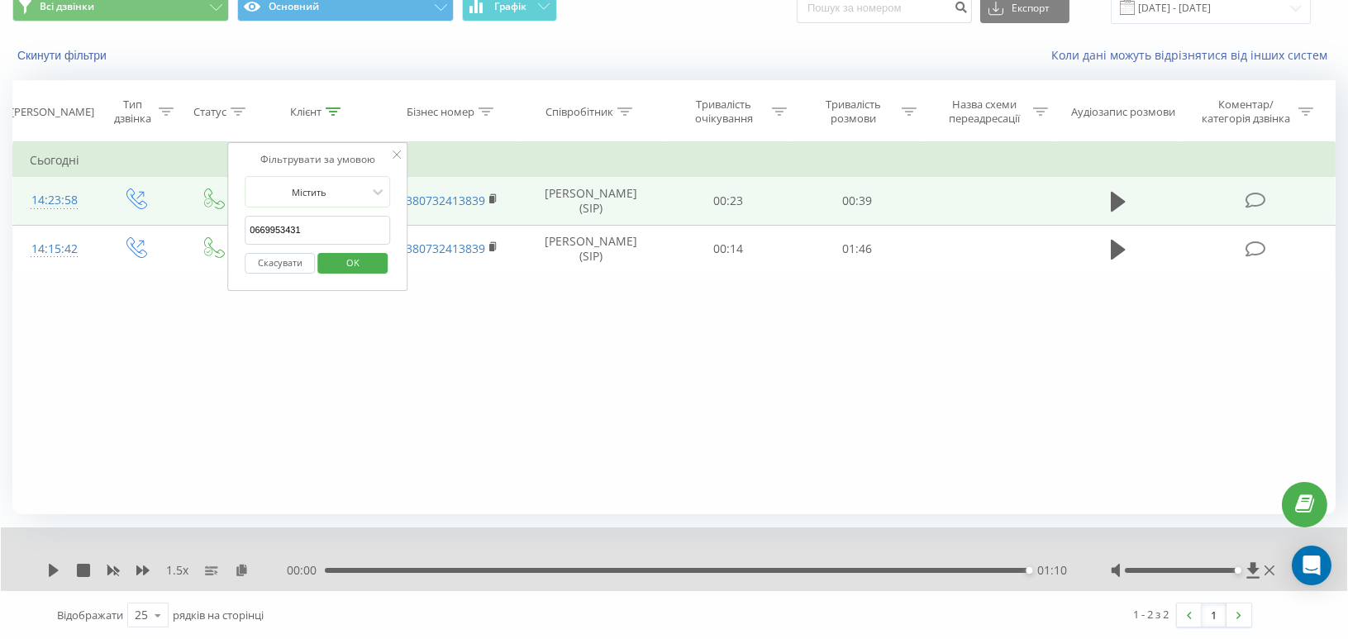
click at [345, 260] on span "OK" at bounding box center [353, 263] width 46 height 26
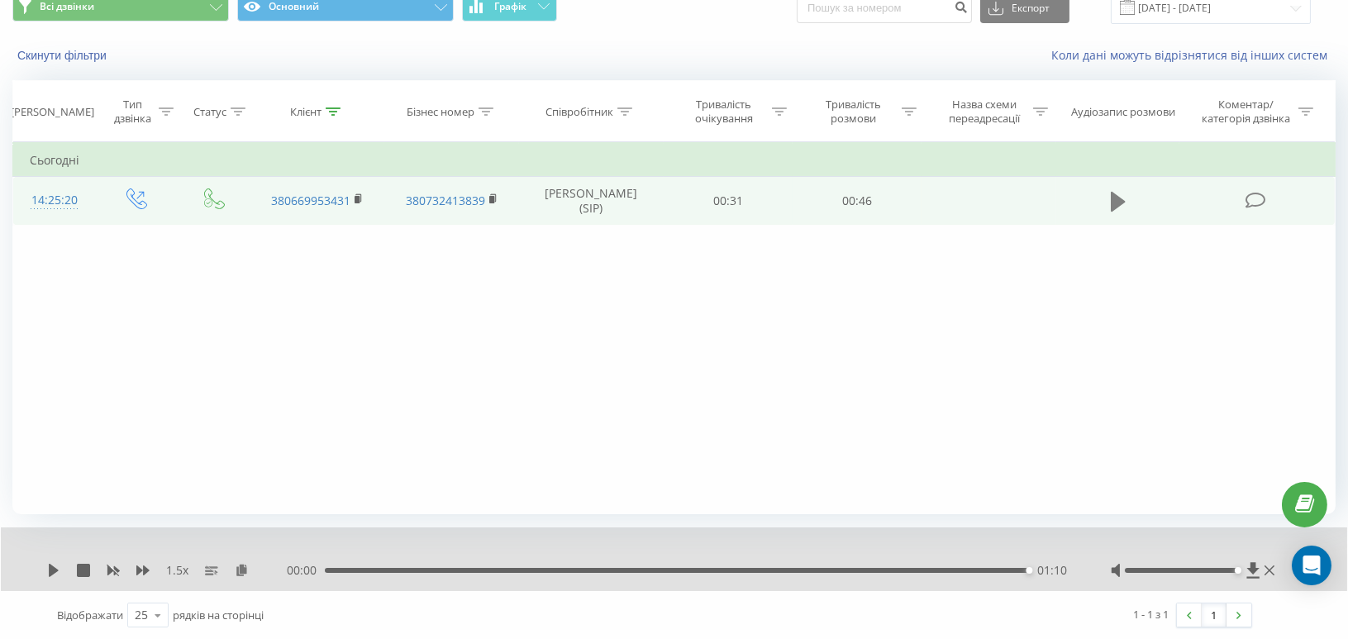
click at [1123, 196] on icon at bounding box center [1118, 201] width 15 height 23
click at [241, 573] on icon at bounding box center [242, 570] width 14 height 12
